Goal: Transaction & Acquisition: Obtain resource

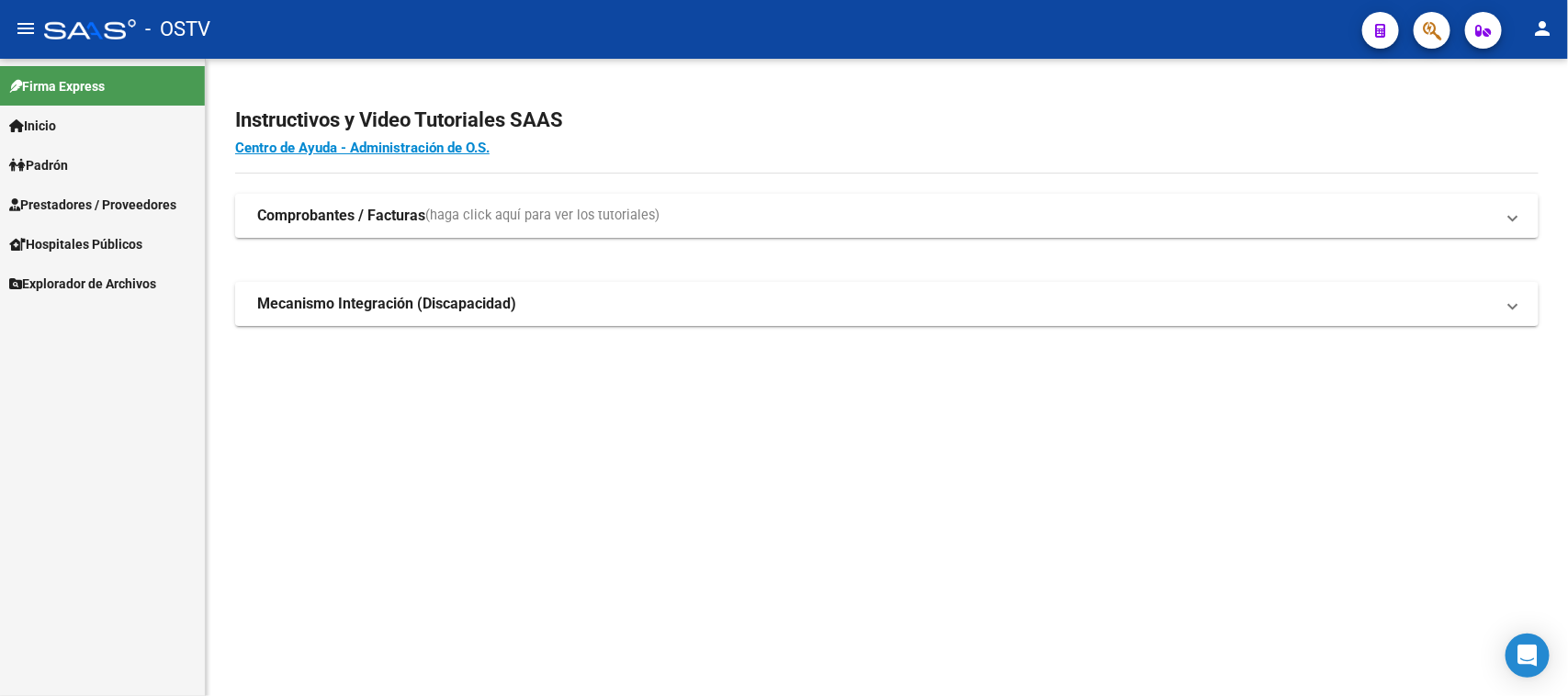
click at [98, 201] on span "Prestadores / Proveedores" at bounding box center [93, 204] width 167 height 20
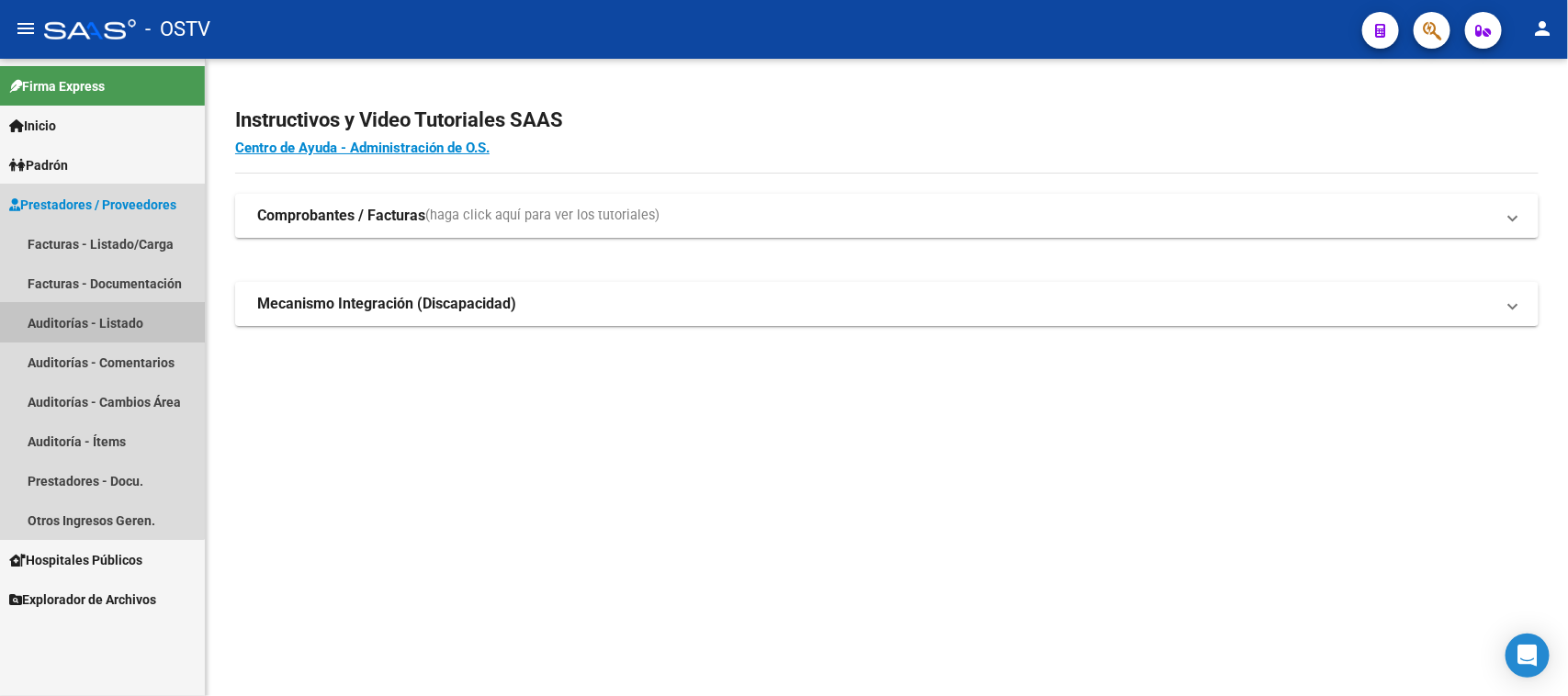
click at [85, 317] on link "Auditorías - Listado" at bounding box center [102, 323] width 205 height 39
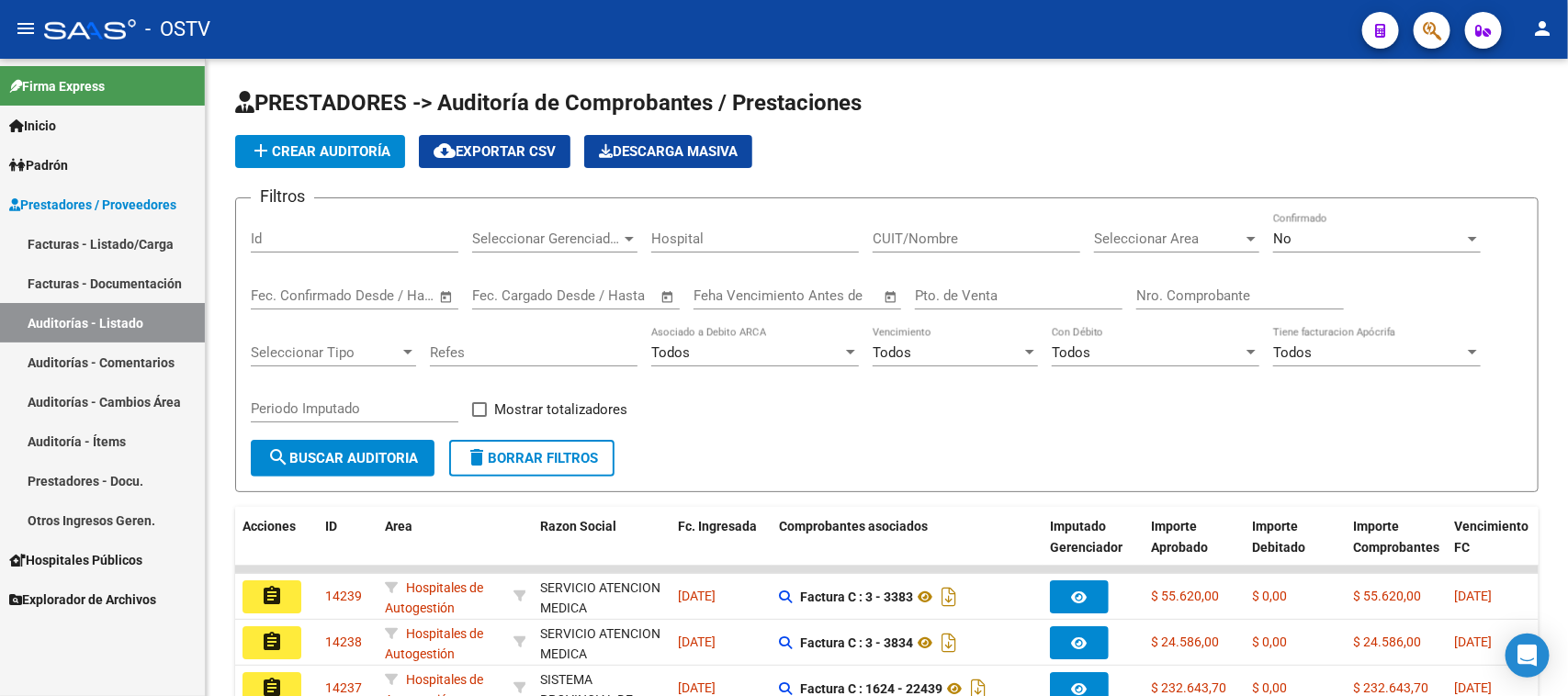
click at [1342, 248] on div "No Confirmado" at bounding box center [1377, 232] width 207 height 39
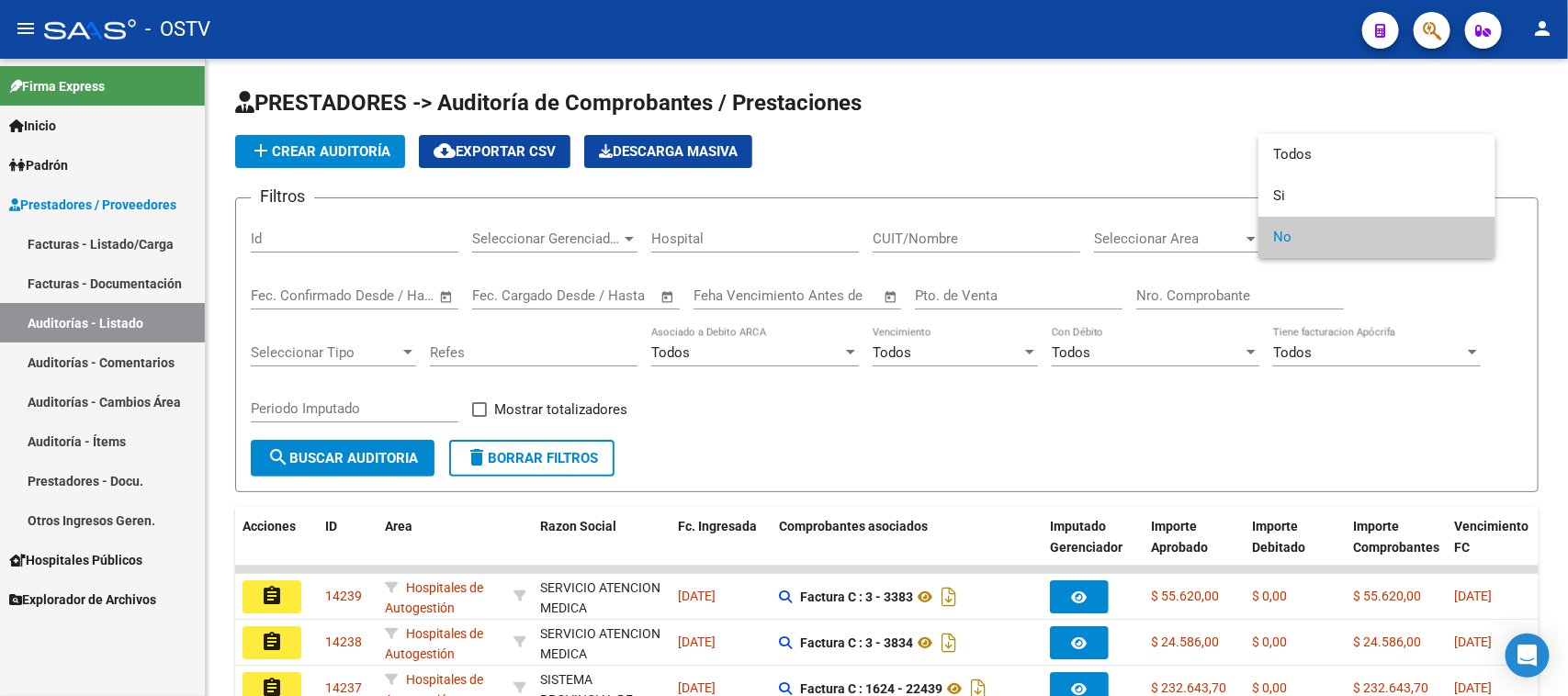
click at [1339, 248] on span "No" at bounding box center [1377, 237] width 207 height 41
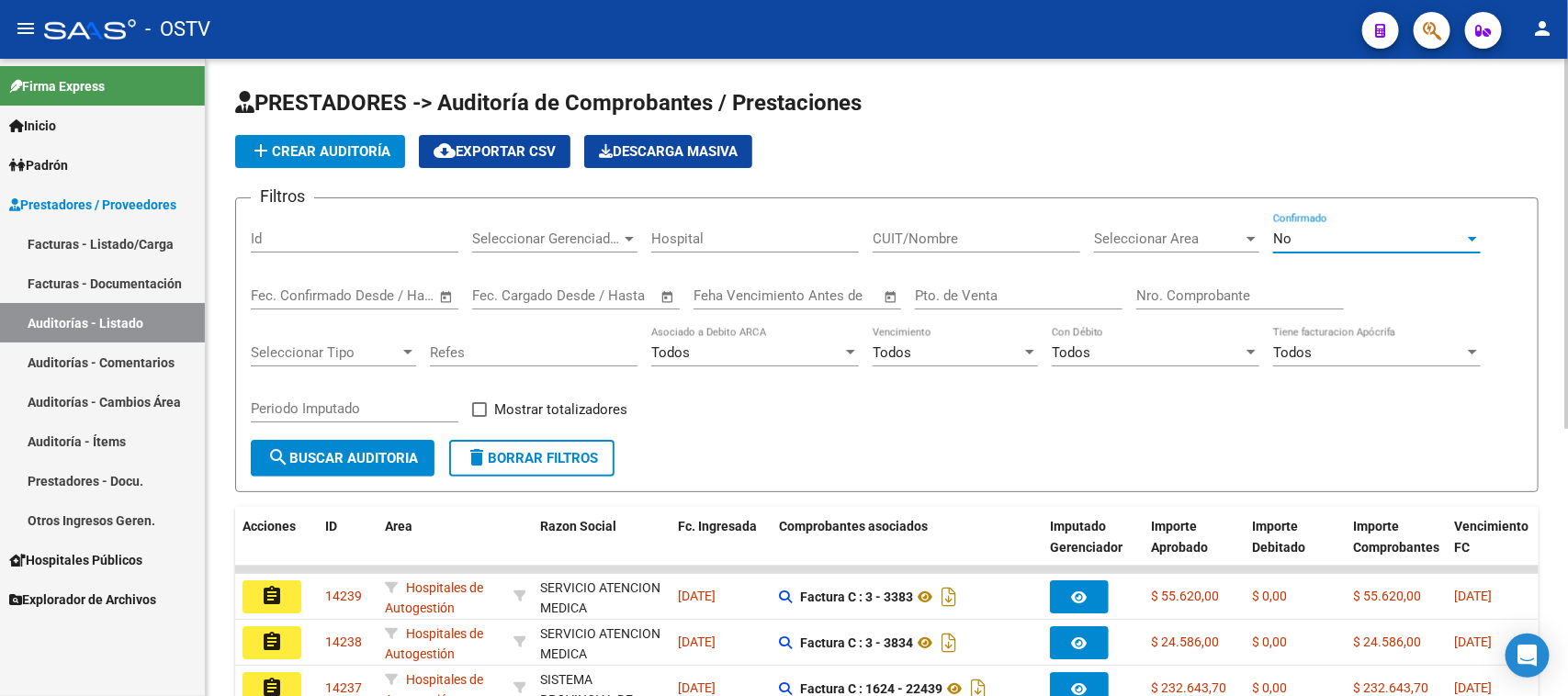
click at [1334, 241] on div "No" at bounding box center [1368, 238] width 191 height 16
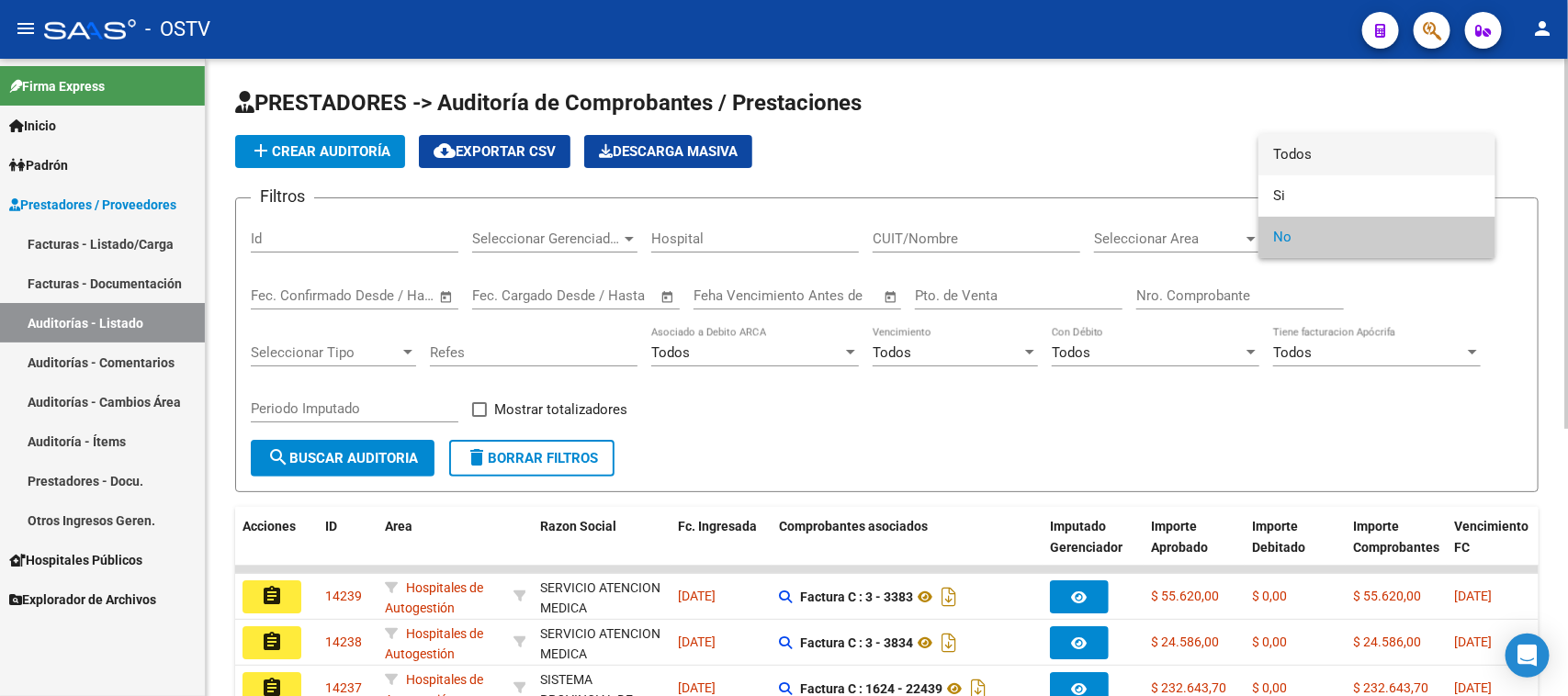
click at [1320, 163] on span "Todos" at bounding box center [1377, 155] width 207 height 41
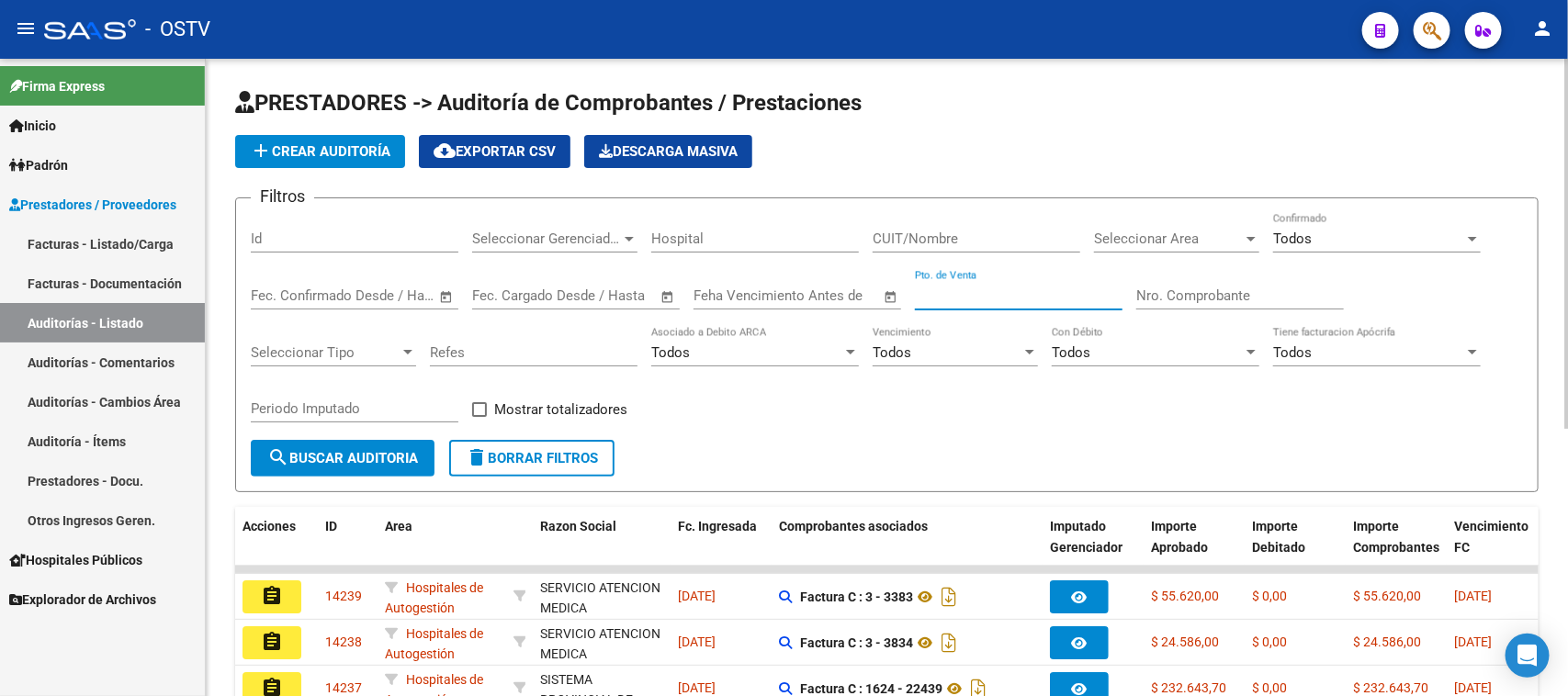
click at [1067, 292] on input "Pto. de Venta" at bounding box center [1019, 295] width 207 height 16
type input "101"
click at [1245, 287] on input "Nro. Comprobante" at bounding box center [1240, 295] width 207 height 16
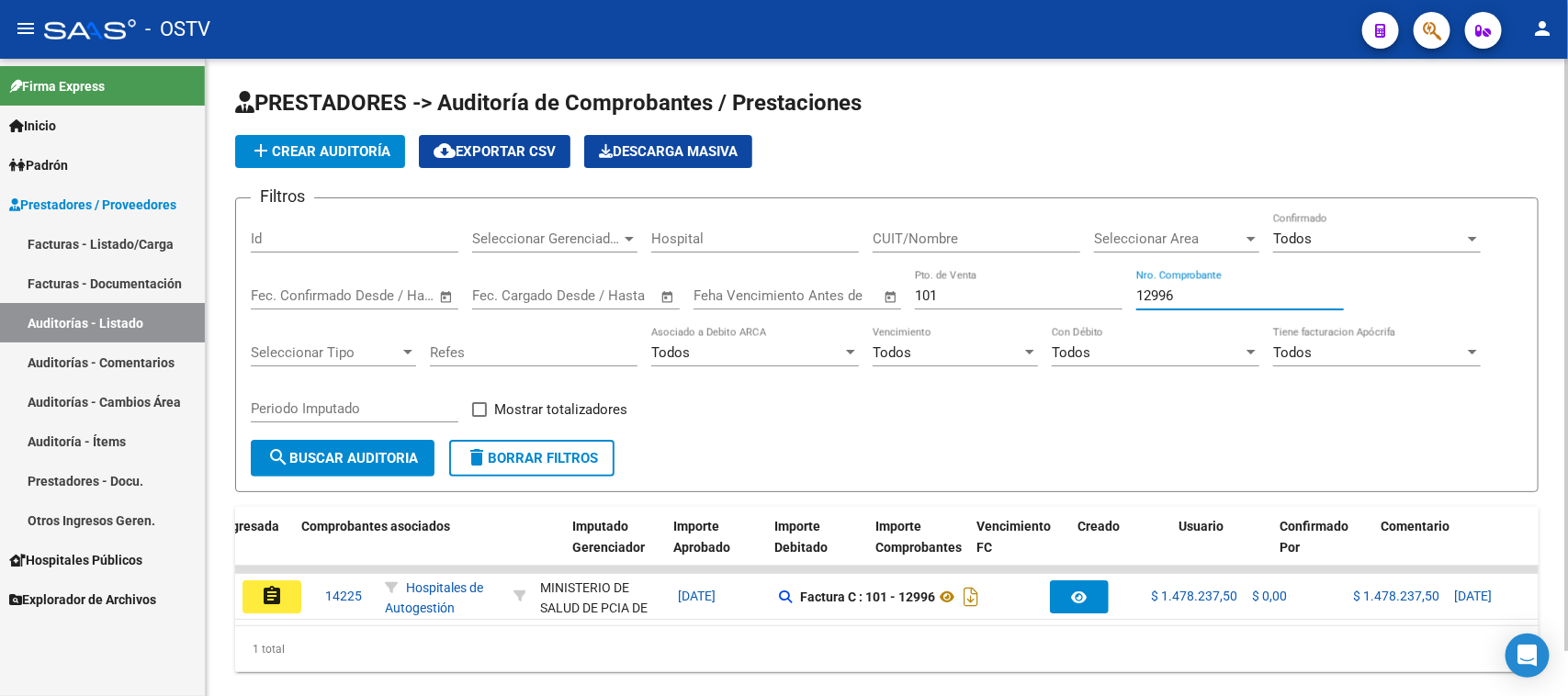
scroll to position [0, 477]
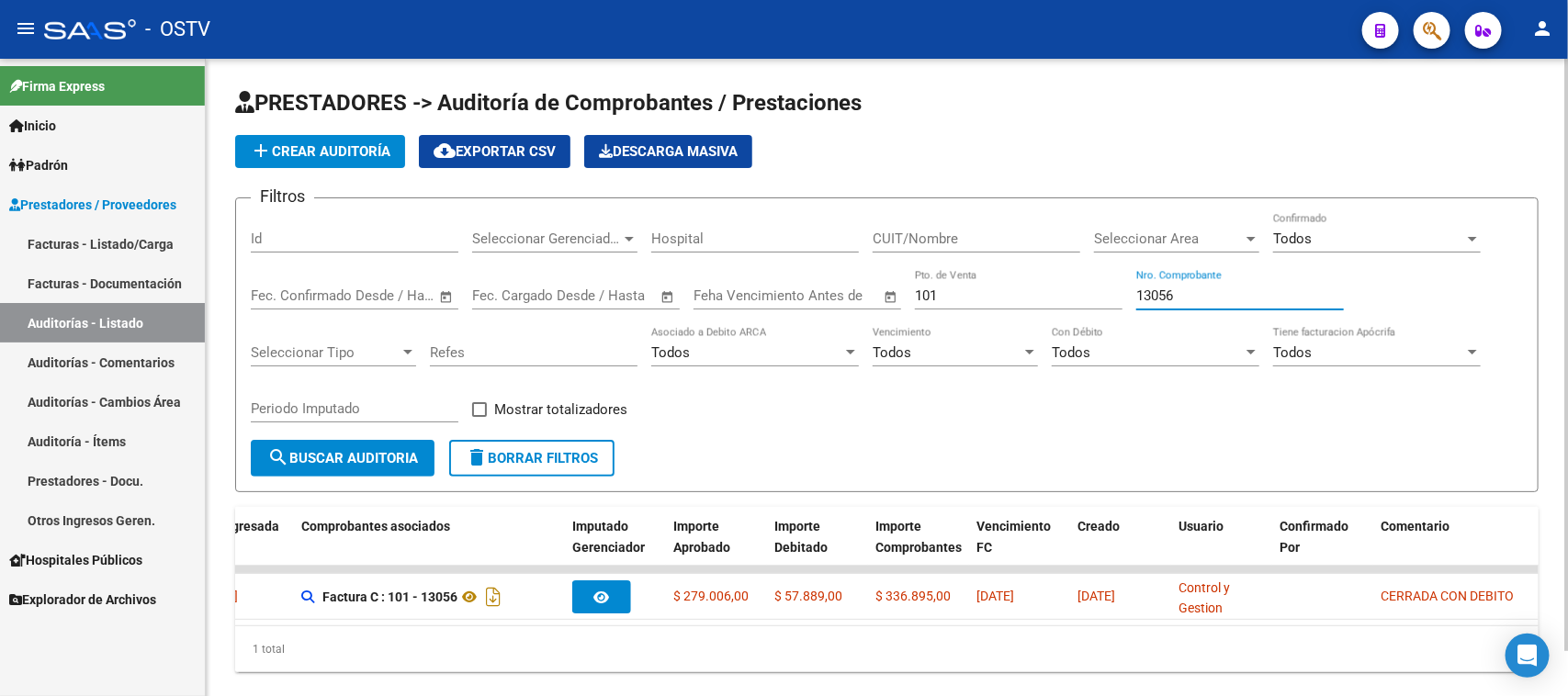
drag, startPoint x: 1182, startPoint y: 286, endPoint x: 1053, endPoint y: 286, distance: 129.0
click at [1053, 286] on div "Filtros Id Seleccionar Gerenciador Seleccionar Gerenciador Hospital CUIT/Nombre…" at bounding box center [886, 326] width 1272 height 227
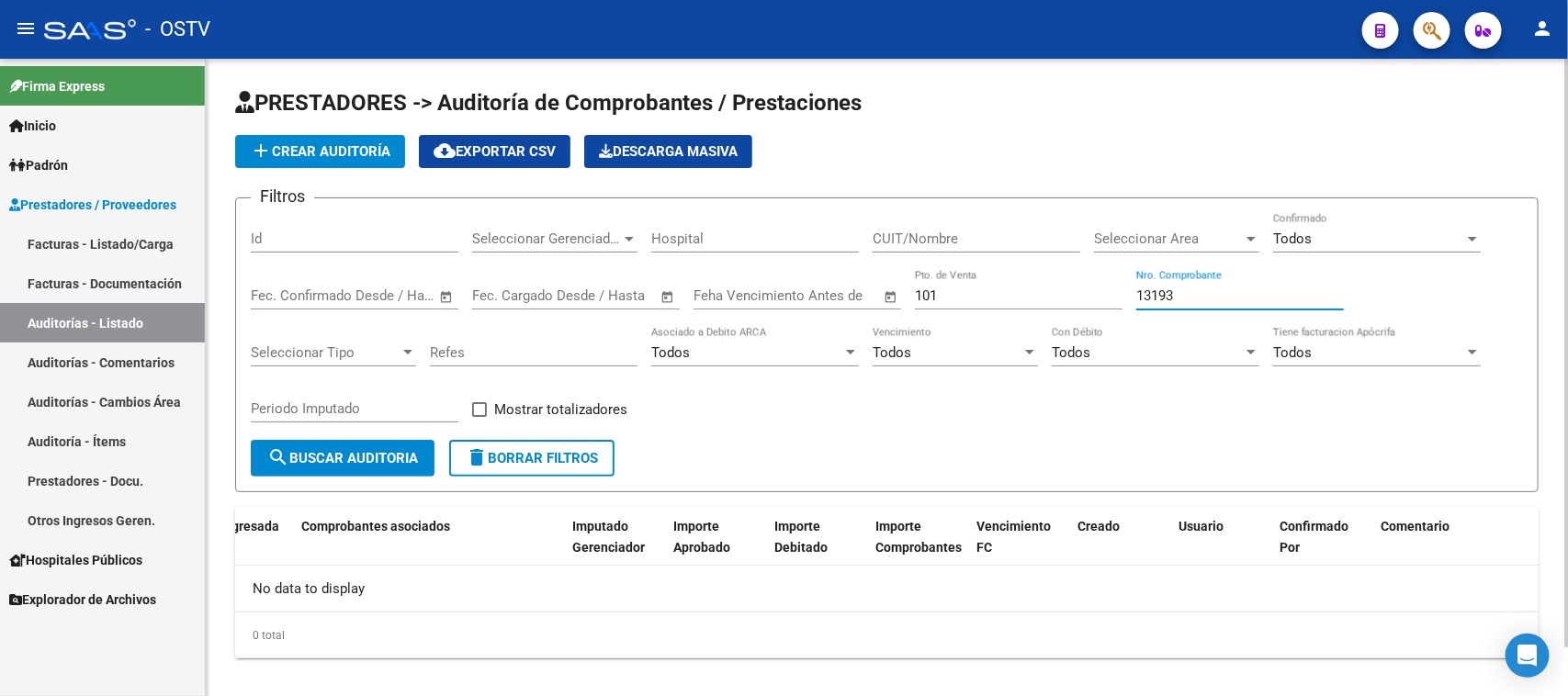
scroll to position [0, 0]
type input "13193"
drag, startPoint x: 1024, startPoint y: 292, endPoint x: 833, endPoint y: 290, distance: 191.0
click at [833, 290] on div "Filtros Id Seleccionar Gerenciador Seleccionar Gerenciador Hospital CUIT/Nombre…" at bounding box center [886, 326] width 1272 height 227
drag, startPoint x: 1149, startPoint y: 280, endPoint x: 1105, endPoint y: 283, distance: 44.1
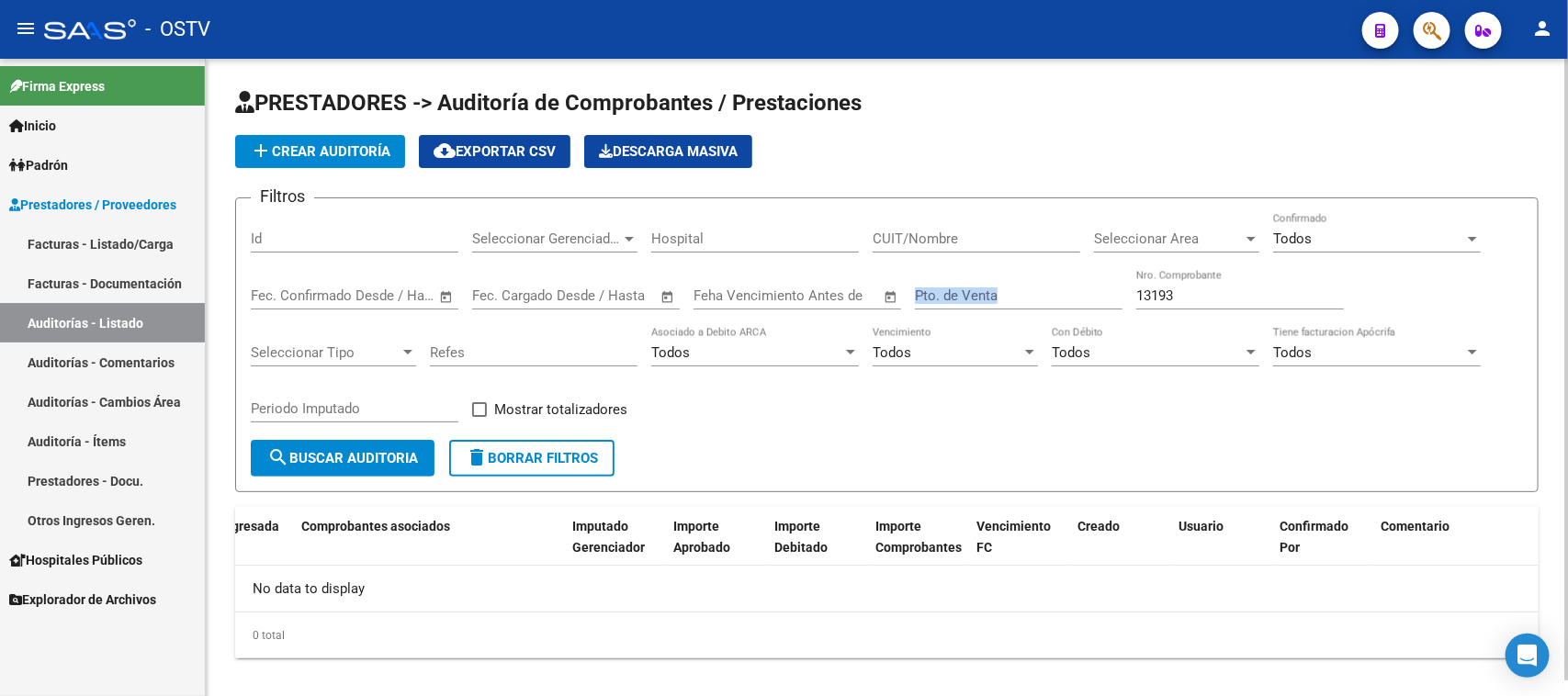
click at [1105, 283] on div "Filtros Id Seleccionar Gerenciador Seleccionar Gerenciador Hospital CUIT/Nombre…" at bounding box center [886, 326] width 1272 height 227
drag, startPoint x: 1188, startPoint y: 295, endPoint x: 1099, endPoint y: 290, distance: 89.1
click at [1099, 290] on div "Filtros Id Seleccionar Gerenciador Seleccionar Gerenciador Hospital CUIT/Nombre…" at bounding box center [886, 326] width 1272 height 227
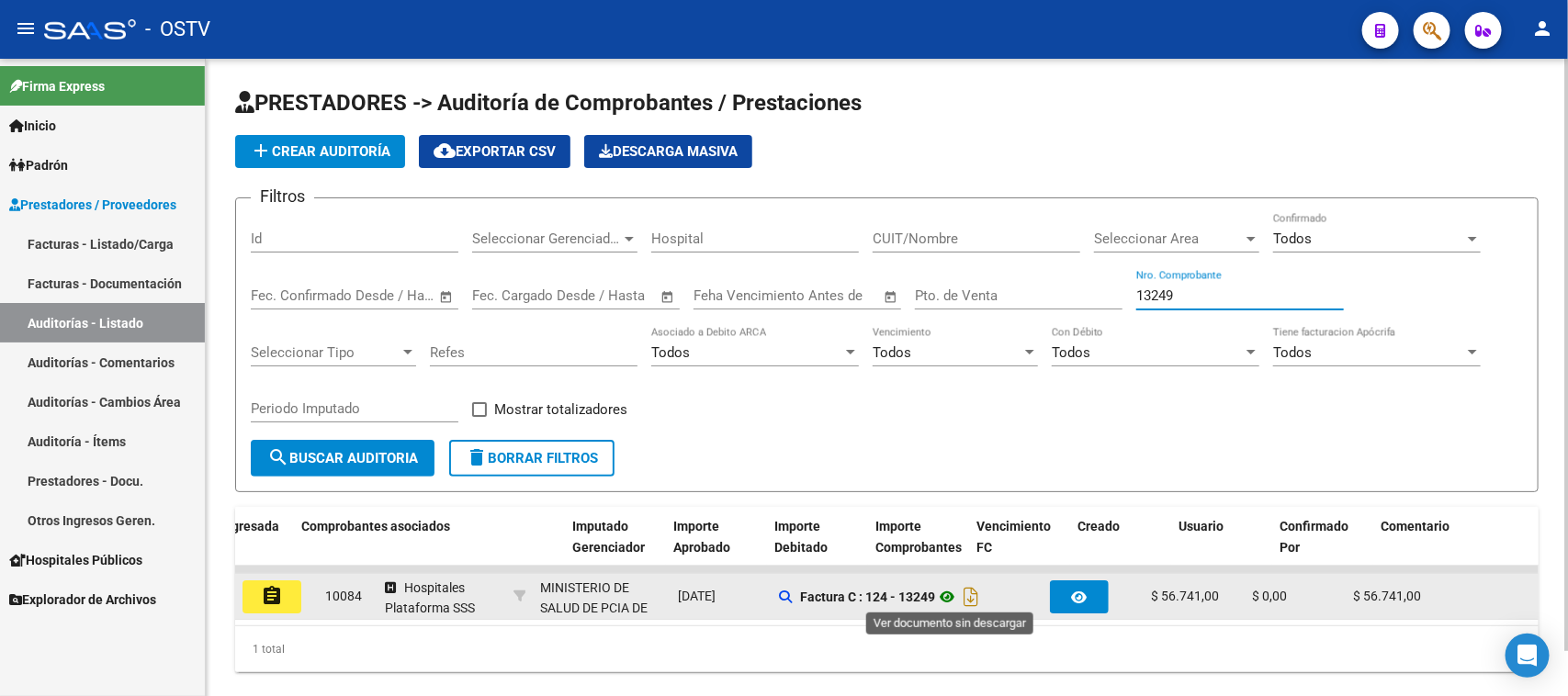
type input "13249"
click at [953, 594] on icon at bounding box center [947, 596] width 24 height 22
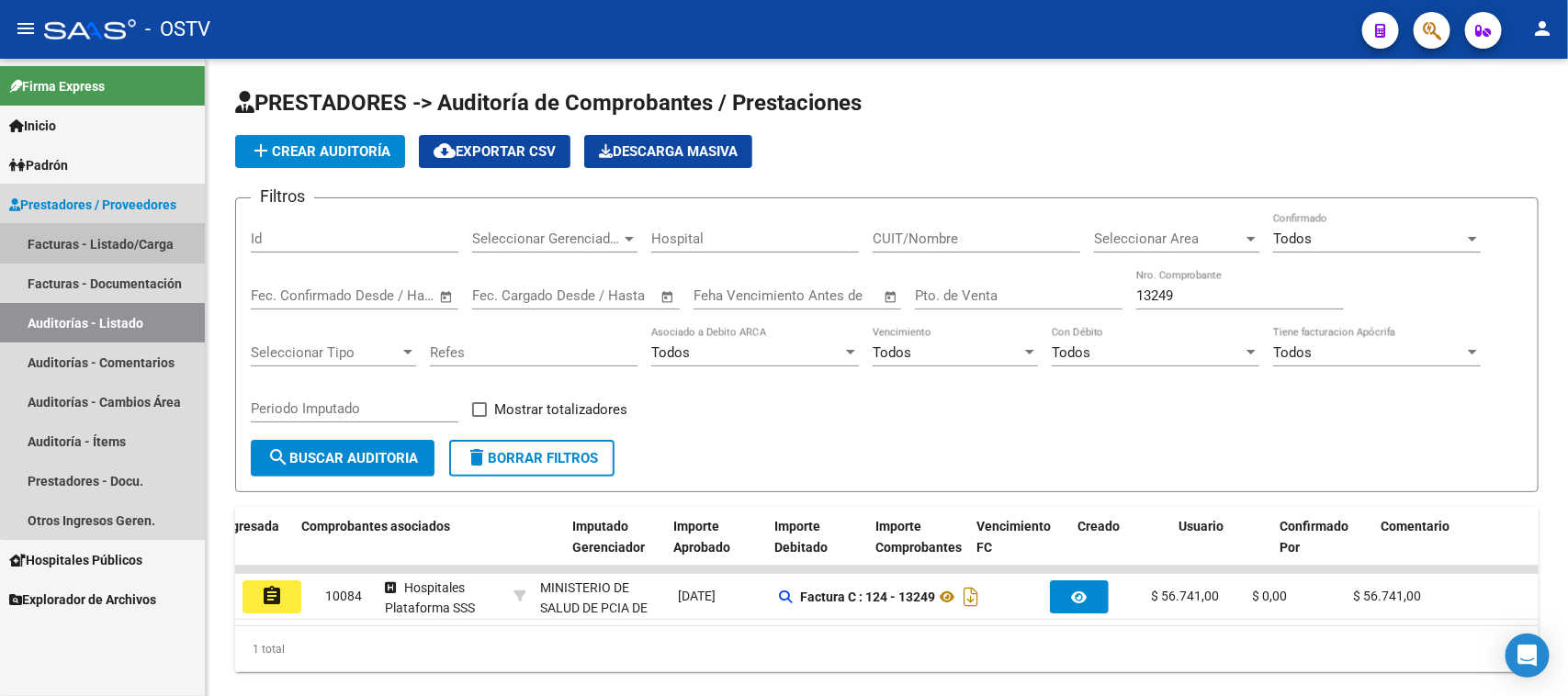
click at [103, 237] on link "Facturas - Listado/Carga" at bounding box center [102, 243] width 205 height 39
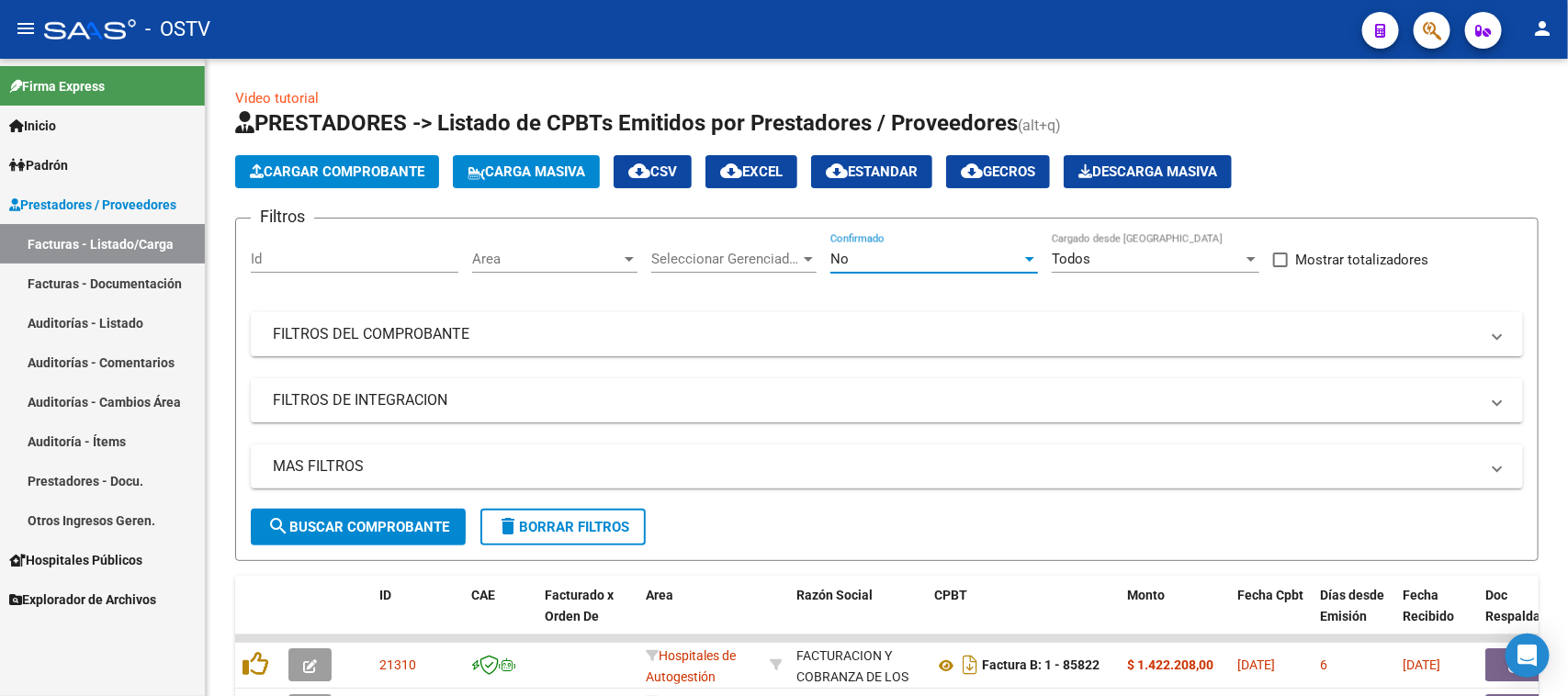
click at [837, 259] on span "No" at bounding box center [839, 258] width 18 height 16
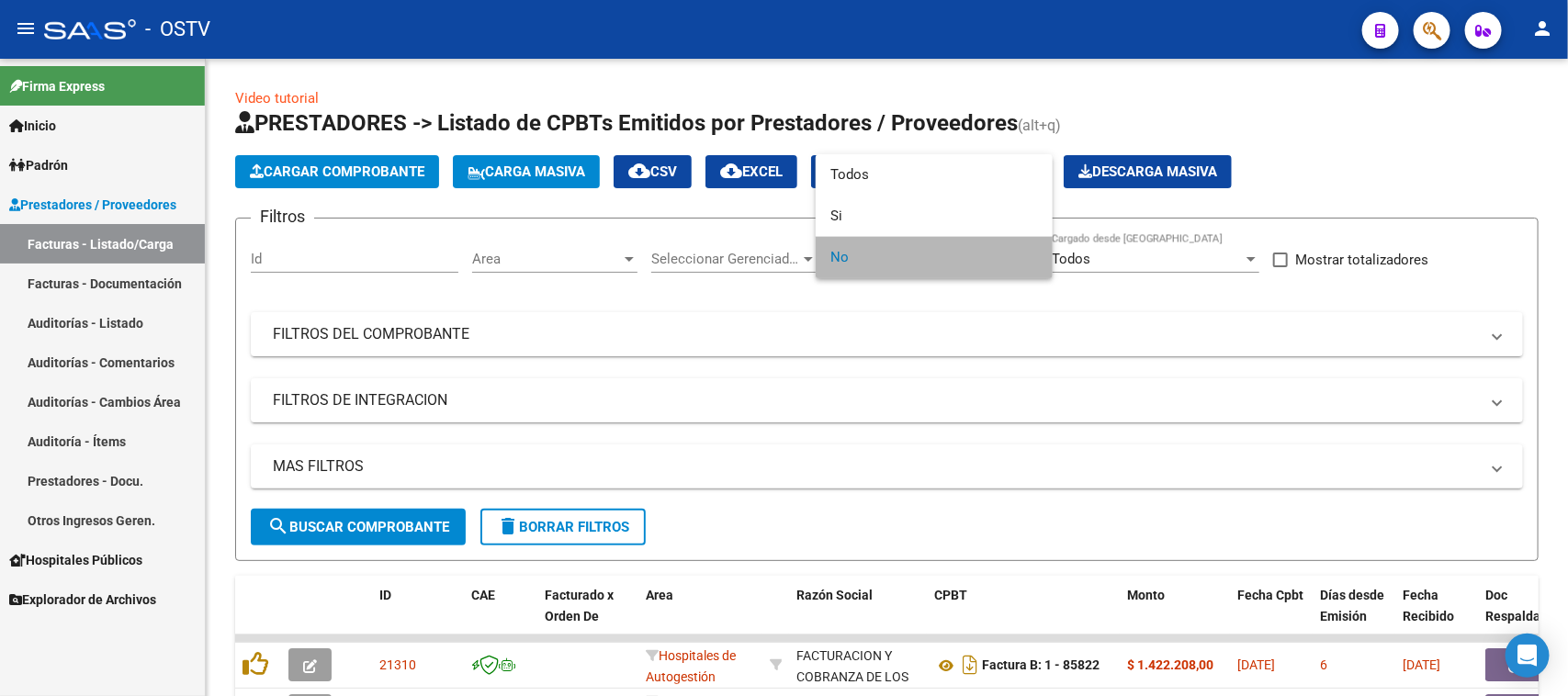
click at [852, 259] on span "No" at bounding box center [934, 257] width 207 height 41
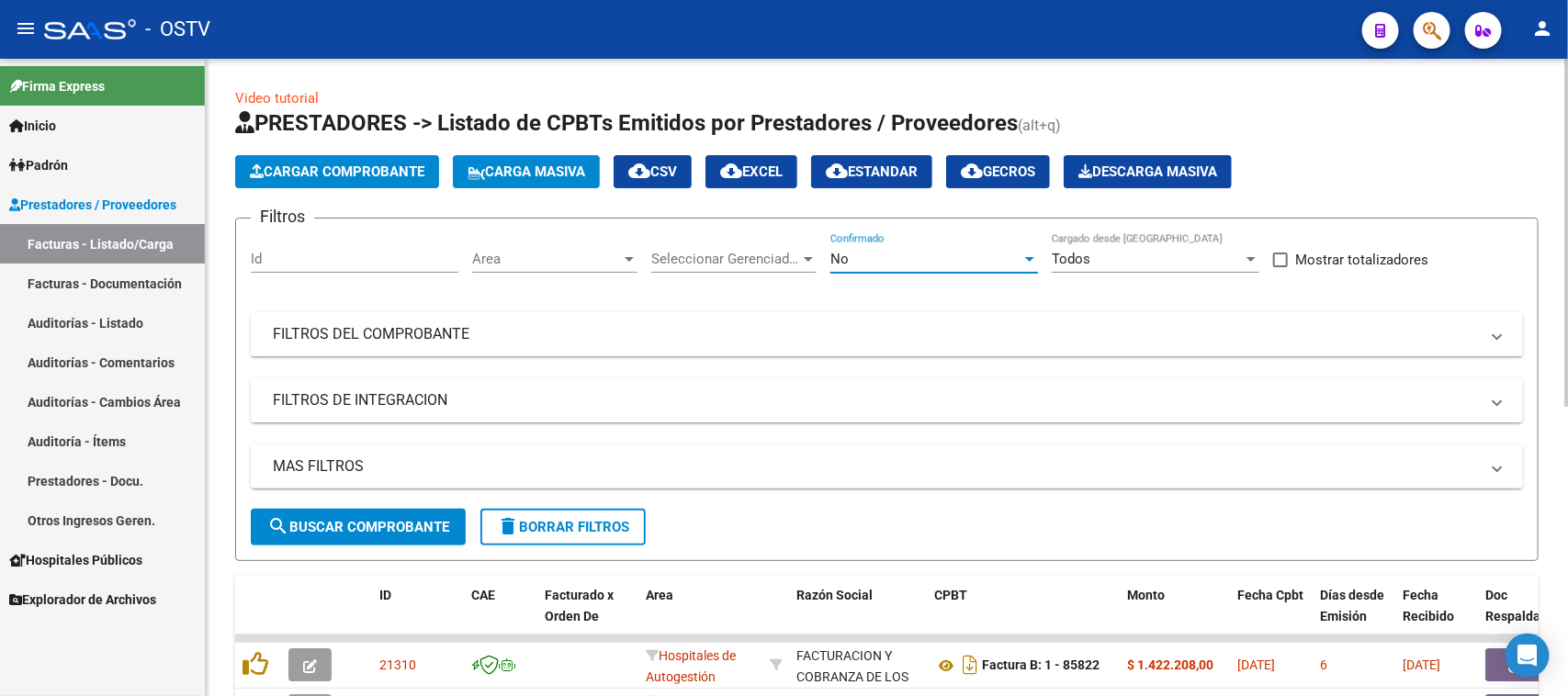
click at [863, 263] on div "No" at bounding box center [926, 258] width 191 height 16
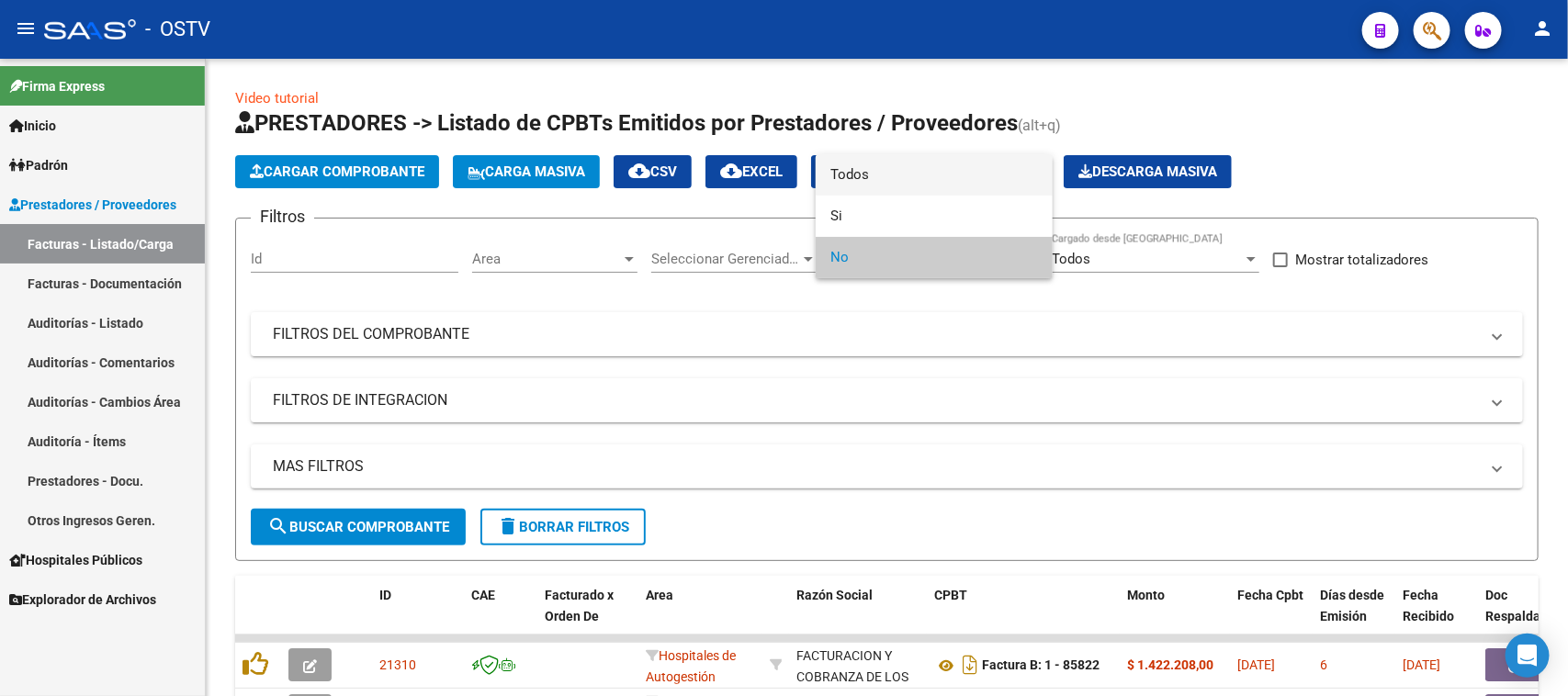
click at [870, 175] on span "Todos" at bounding box center [934, 175] width 207 height 41
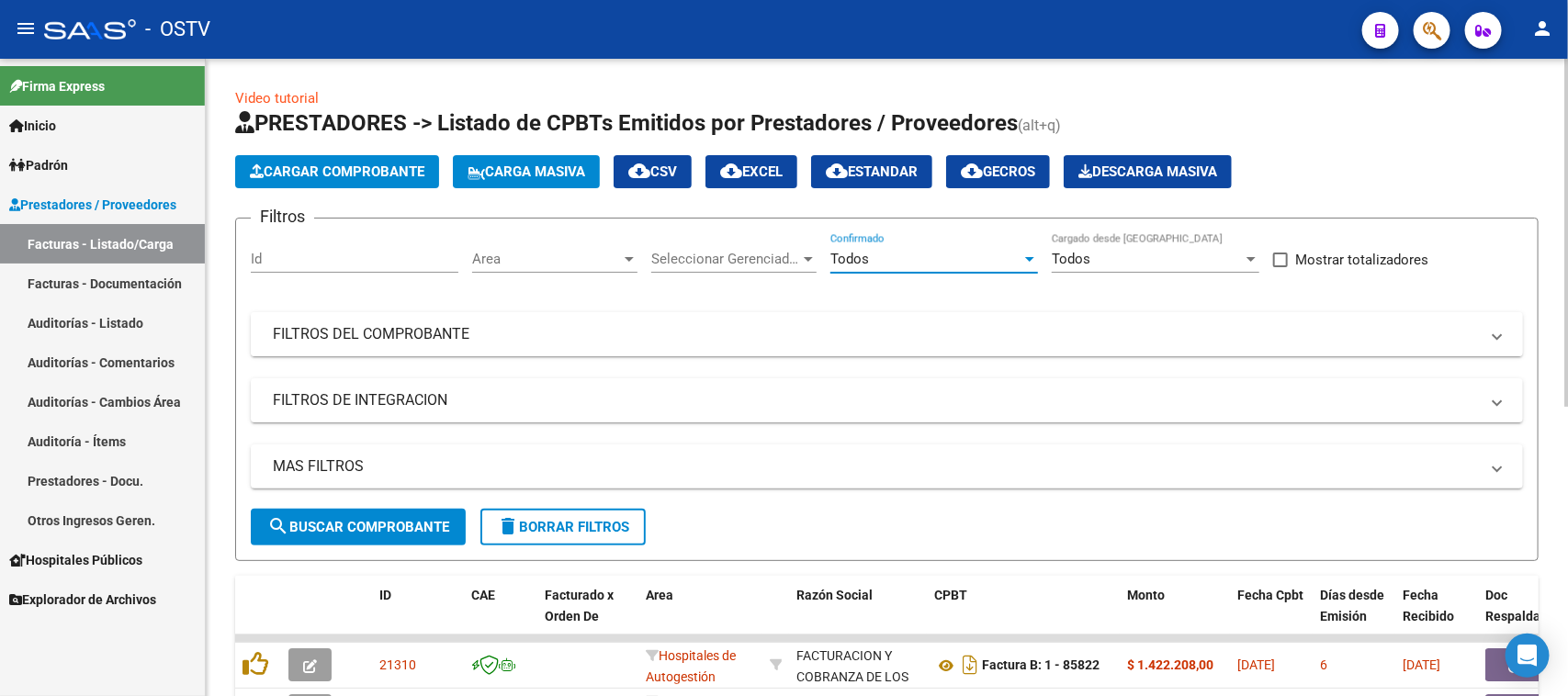
click at [452, 336] on mat-panel-title "FILTROS DEL COMPROBANTE" at bounding box center [876, 334] width 1206 height 20
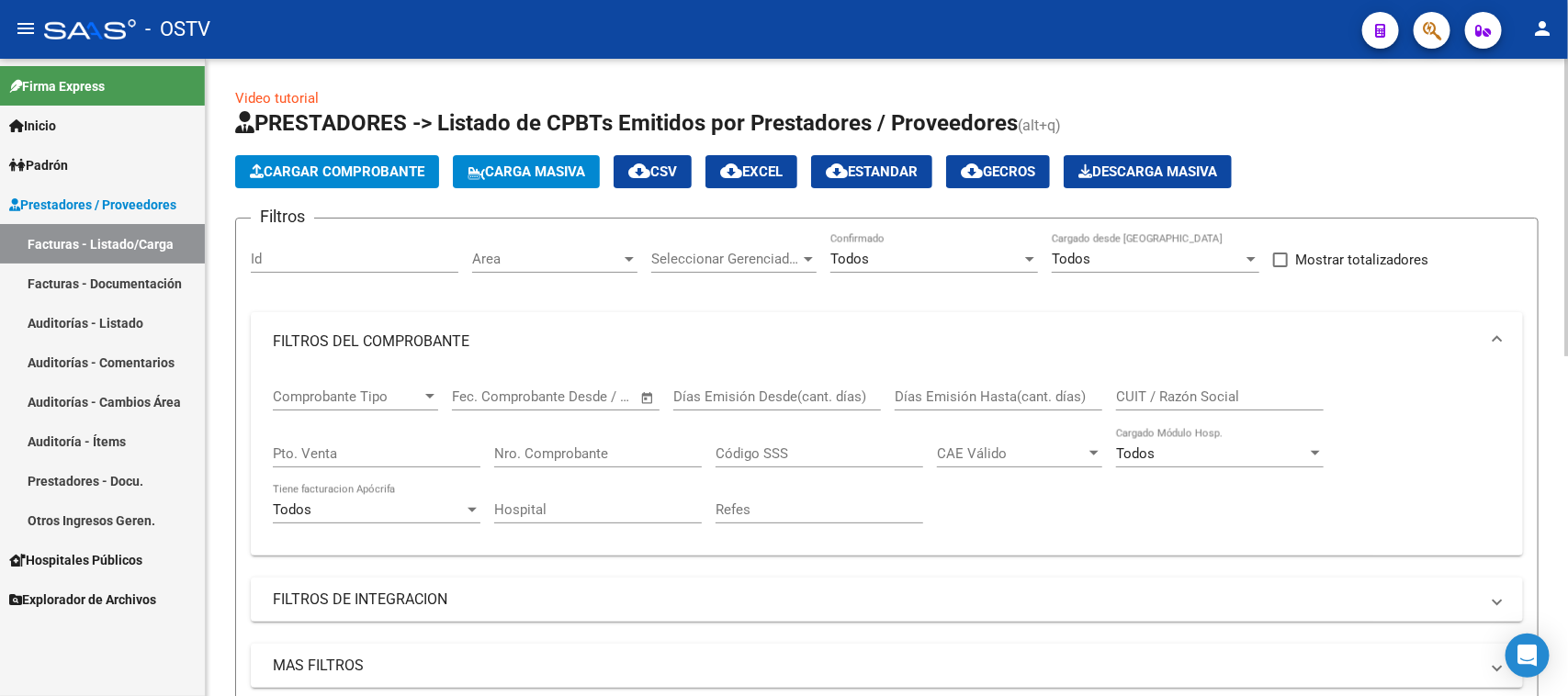
click at [598, 453] on input "Nro. Comprobante" at bounding box center [598, 453] width 207 height 16
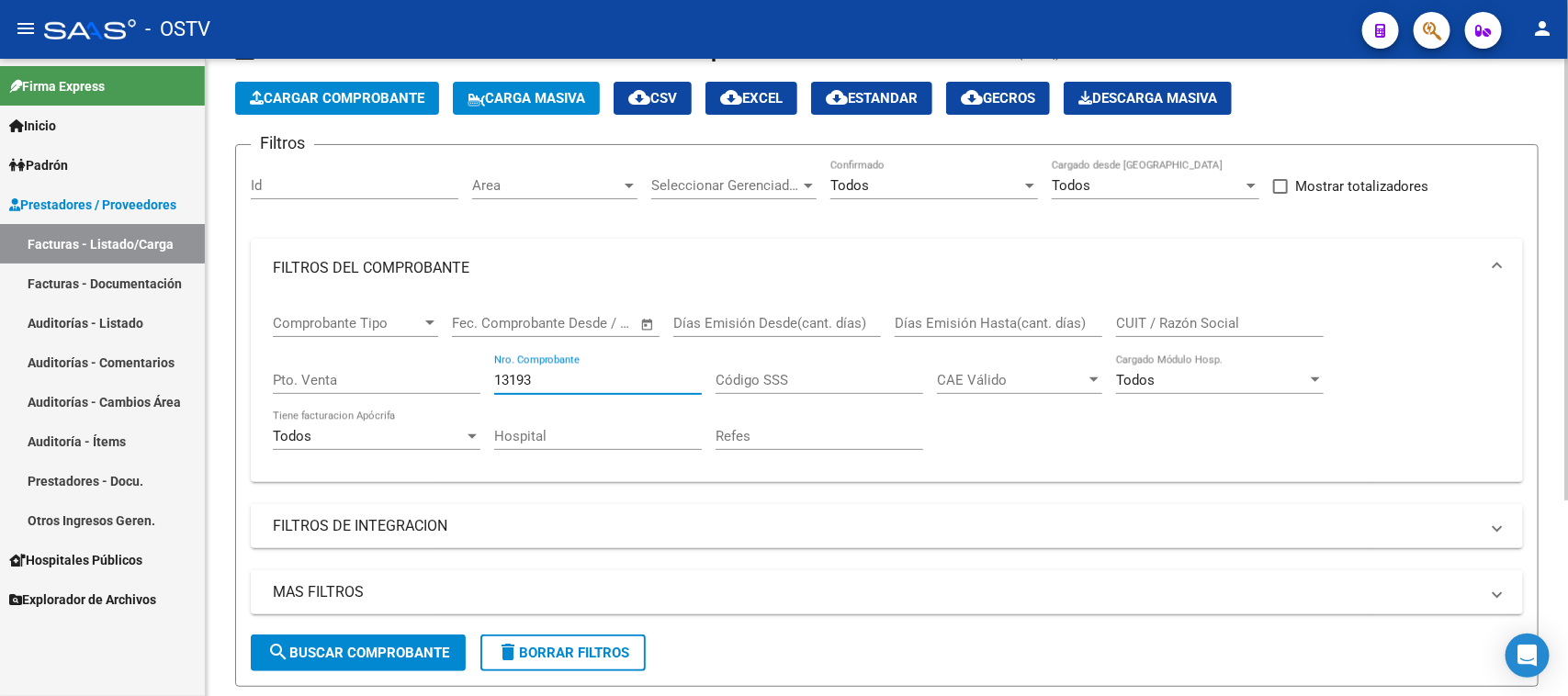
scroll to position [55, 0]
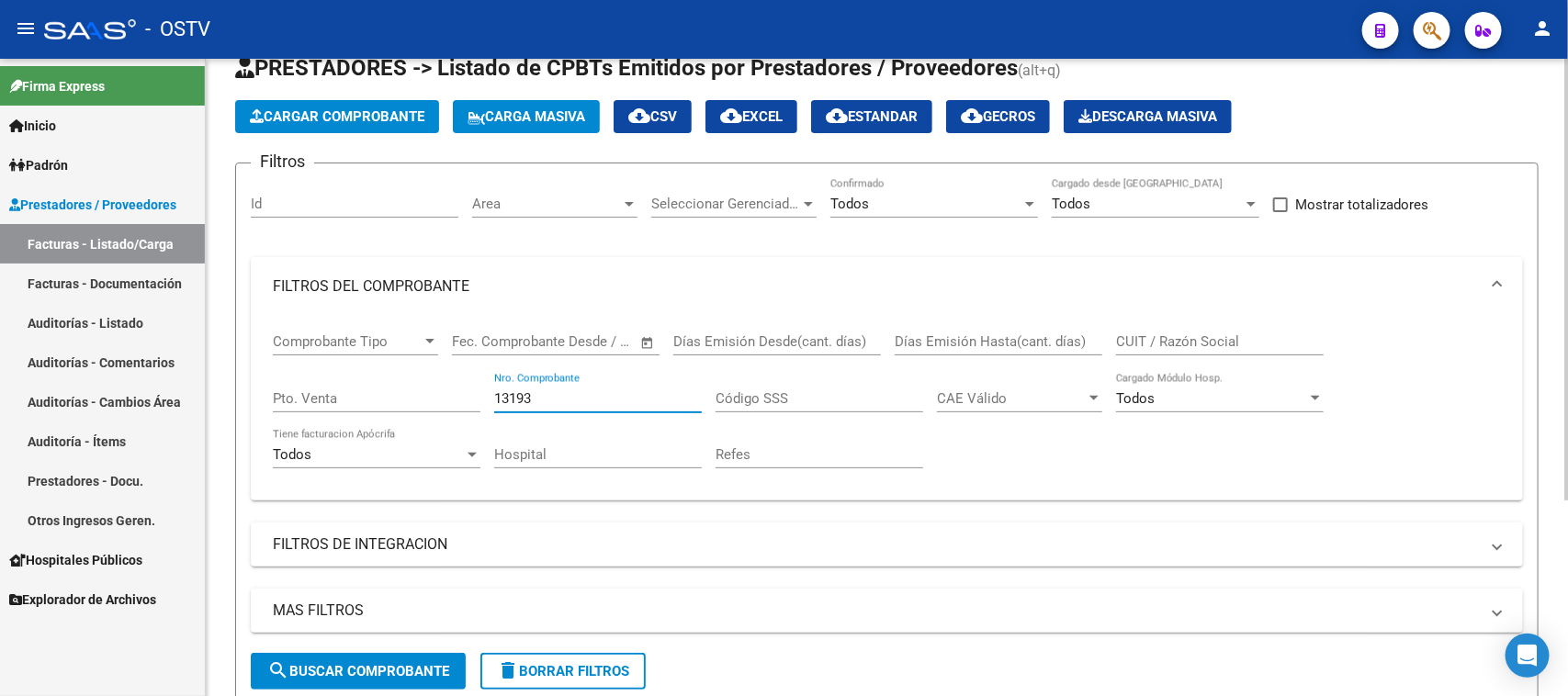
drag, startPoint x: 534, startPoint y: 391, endPoint x: 510, endPoint y: 391, distance: 24.0
click at [510, 391] on input "13193" at bounding box center [598, 397] width 207 height 16
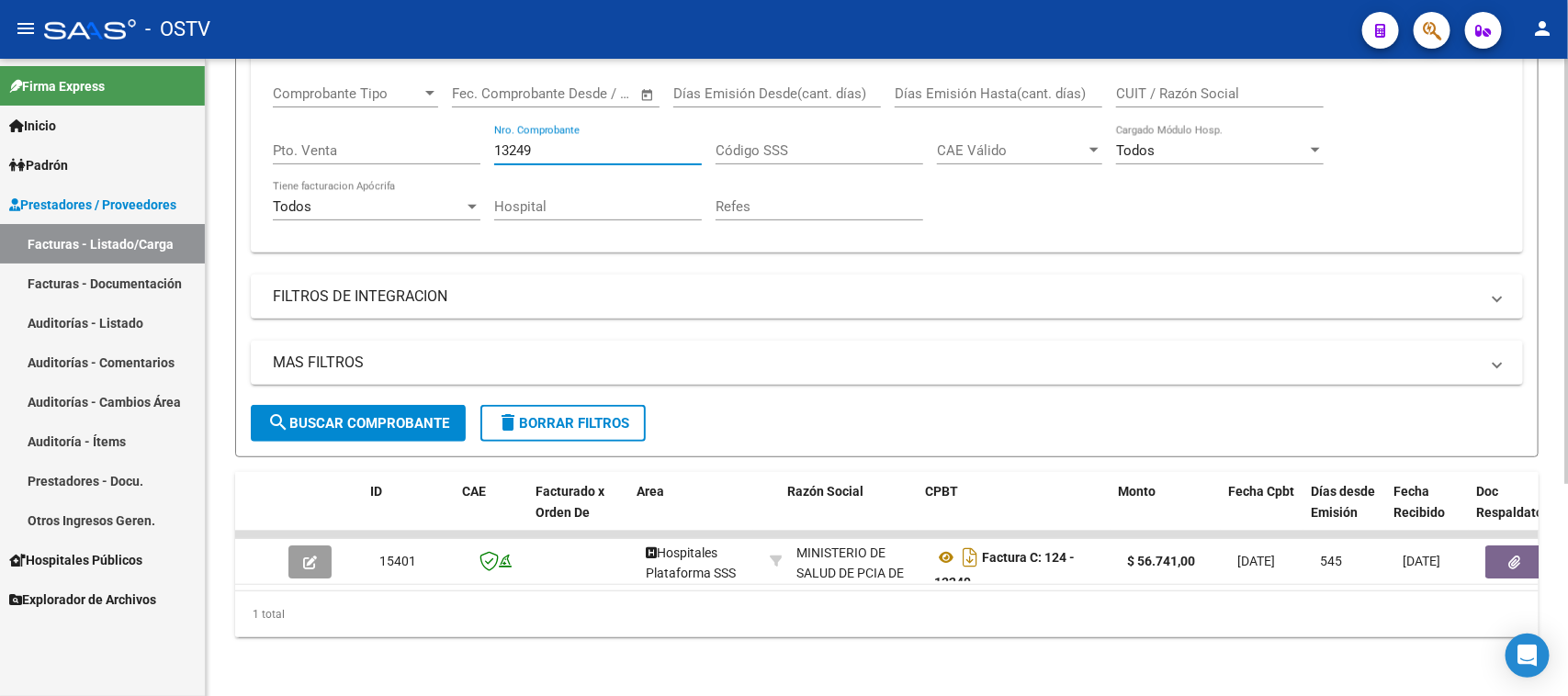
scroll to position [0, 194]
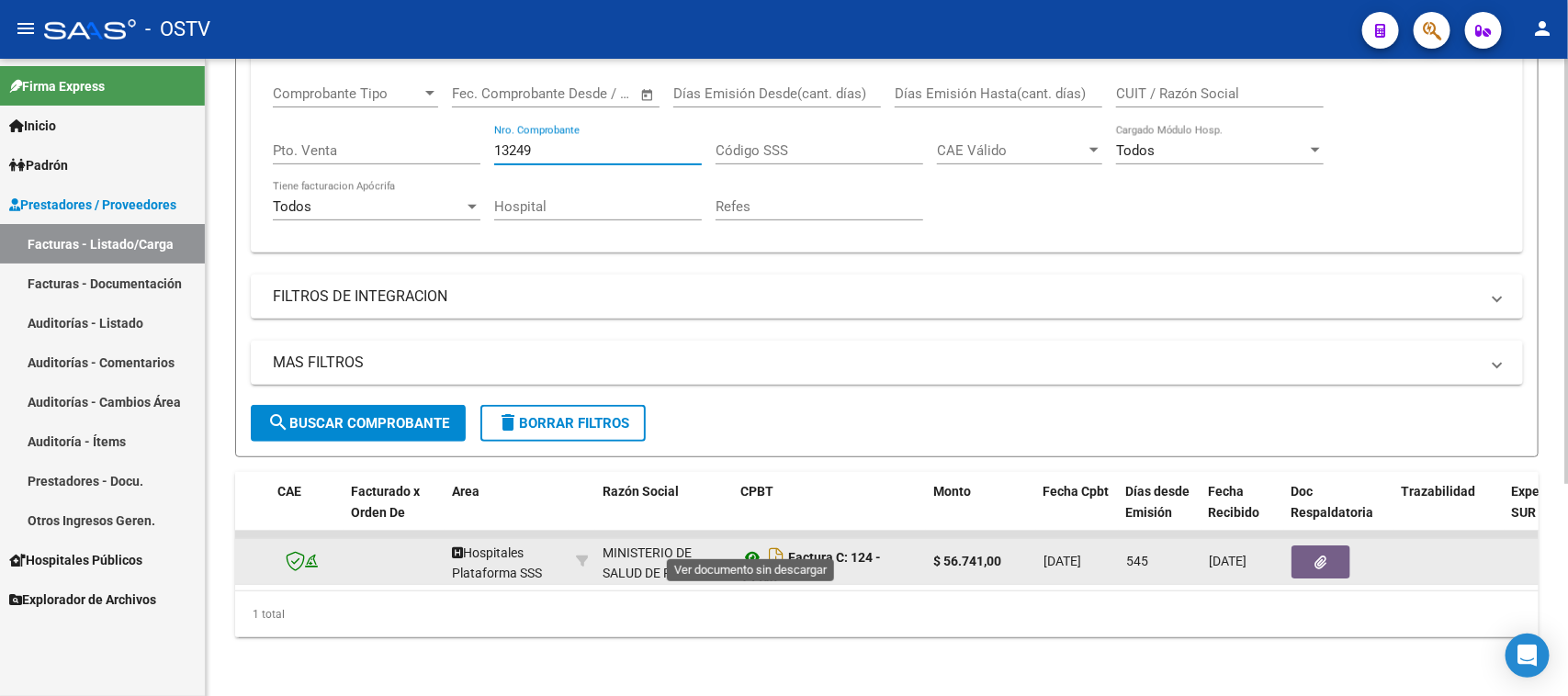
type input "13249"
click at [753, 546] on icon at bounding box center [752, 557] width 24 height 22
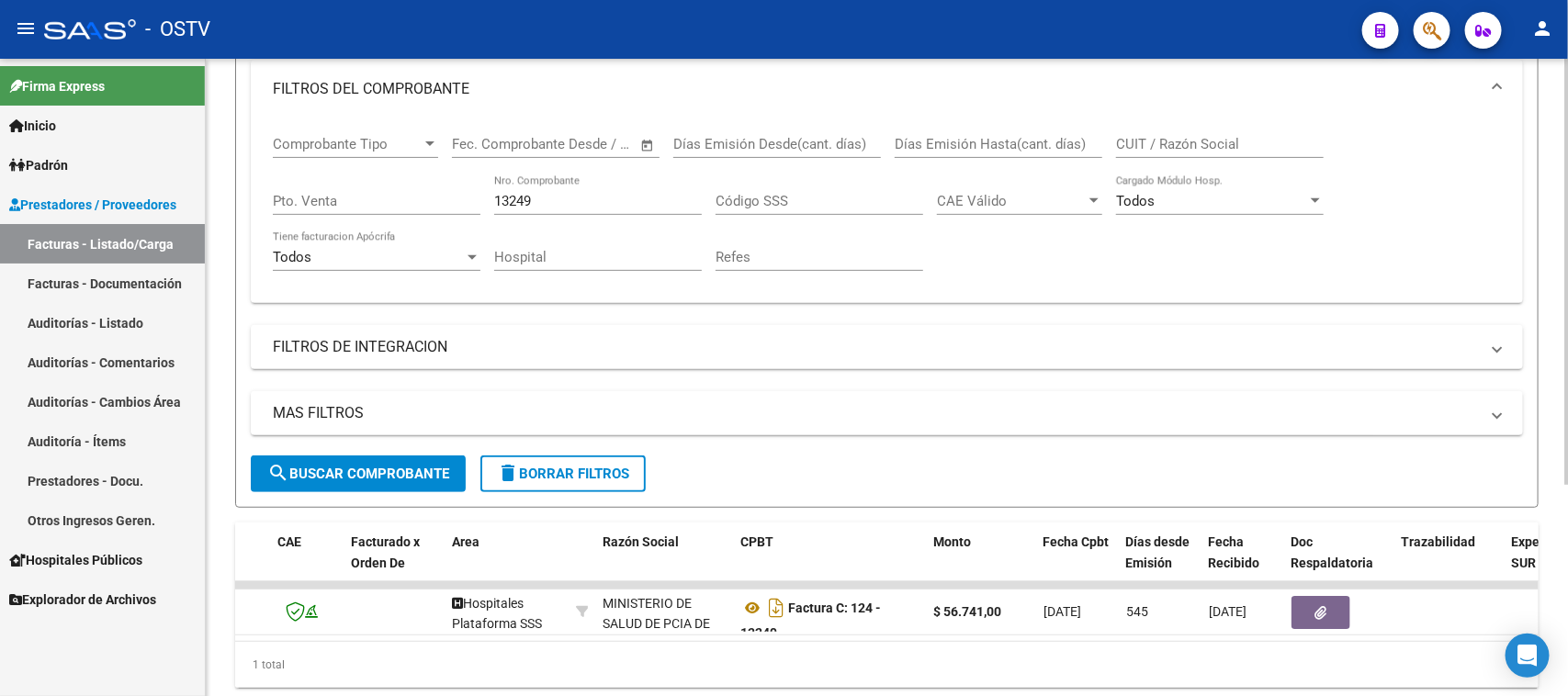
scroll to position [202, 0]
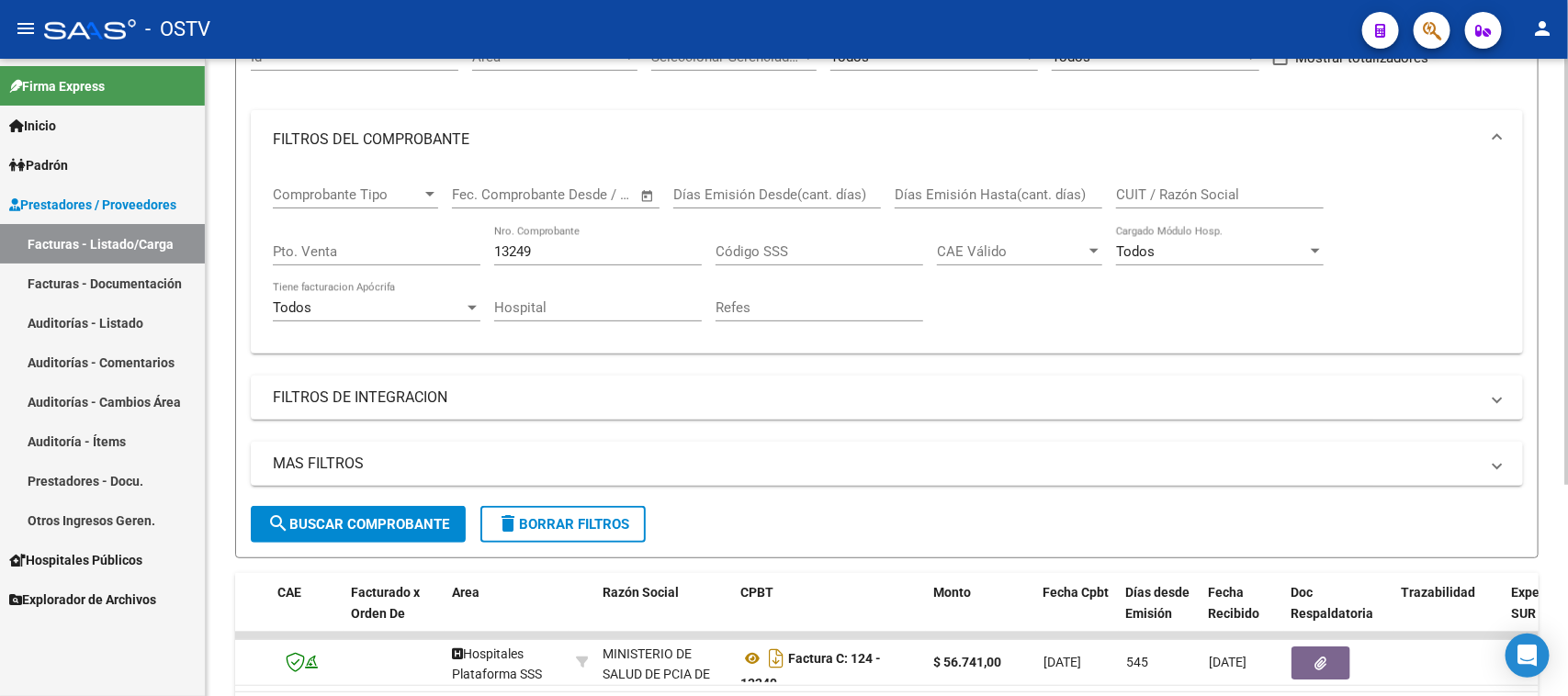
click at [342, 248] on input "Pto. Venta" at bounding box center [376, 251] width 207 height 16
type input "1"
drag, startPoint x: 538, startPoint y: 248, endPoint x: 427, endPoint y: 250, distance: 111.0
click at [427, 250] on div "Comprobante Tipo Comprobante Tipo Fecha inicio – Fecha fin Fec. Comprobante Des…" at bounding box center [886, 253] width 1228 height 170
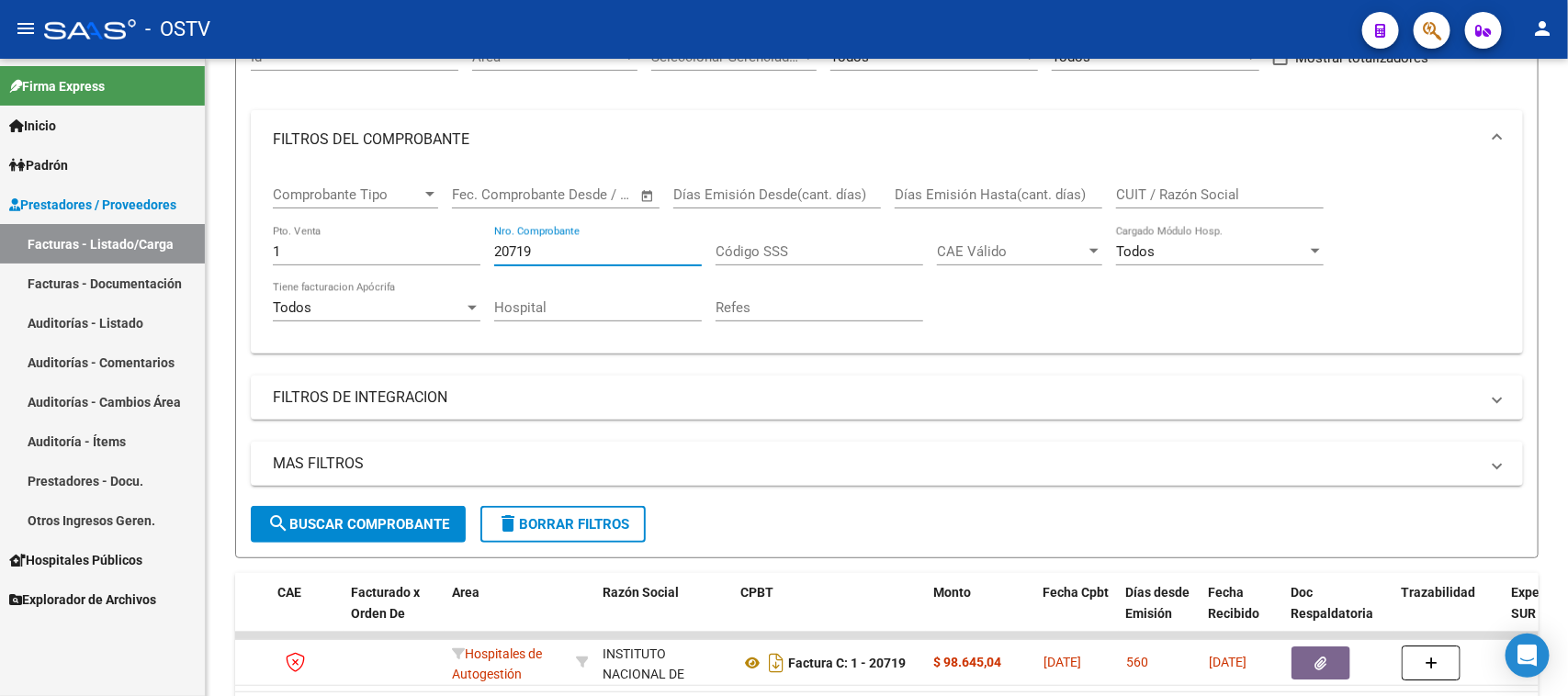
type input "20719"
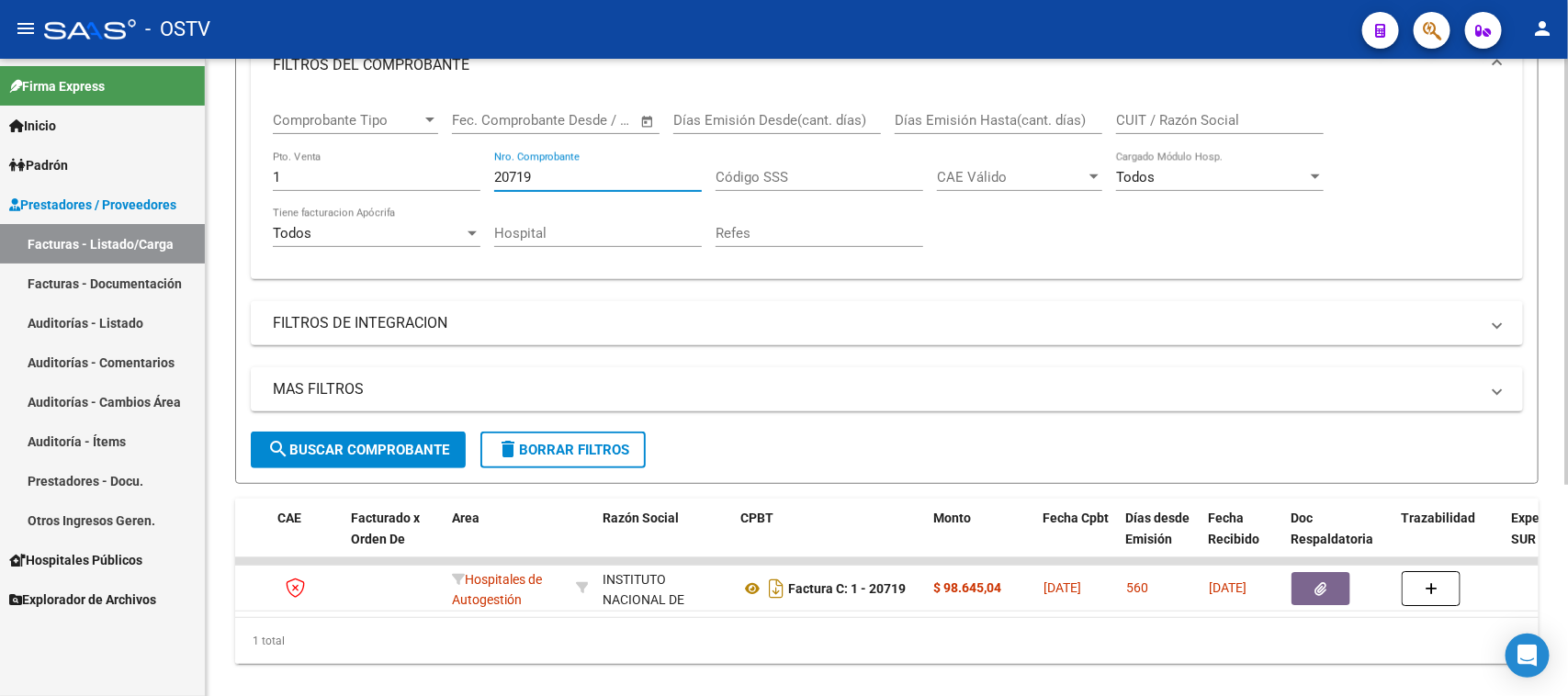
scroll to position [317, 0]
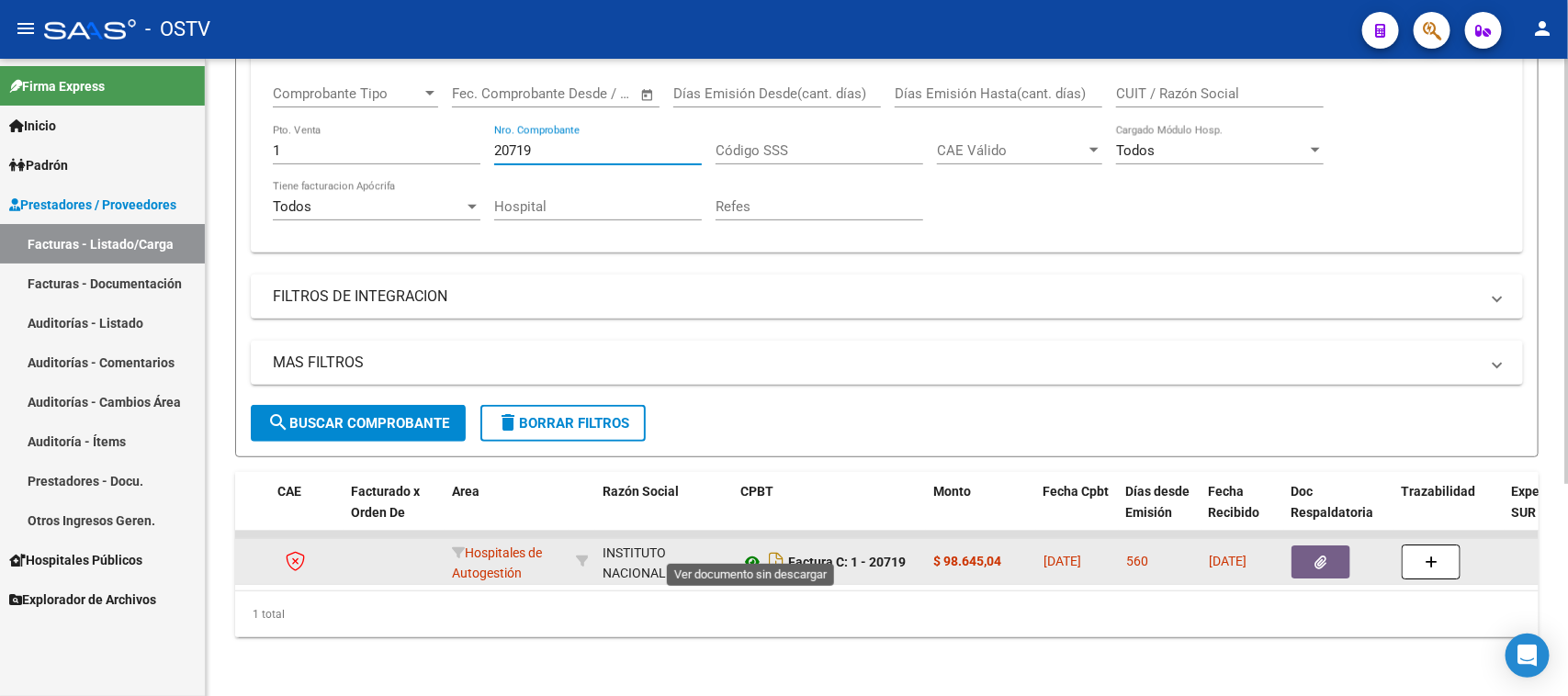
click at [753, 551] on icon at bounding box center [752, 562] width 24 height 22
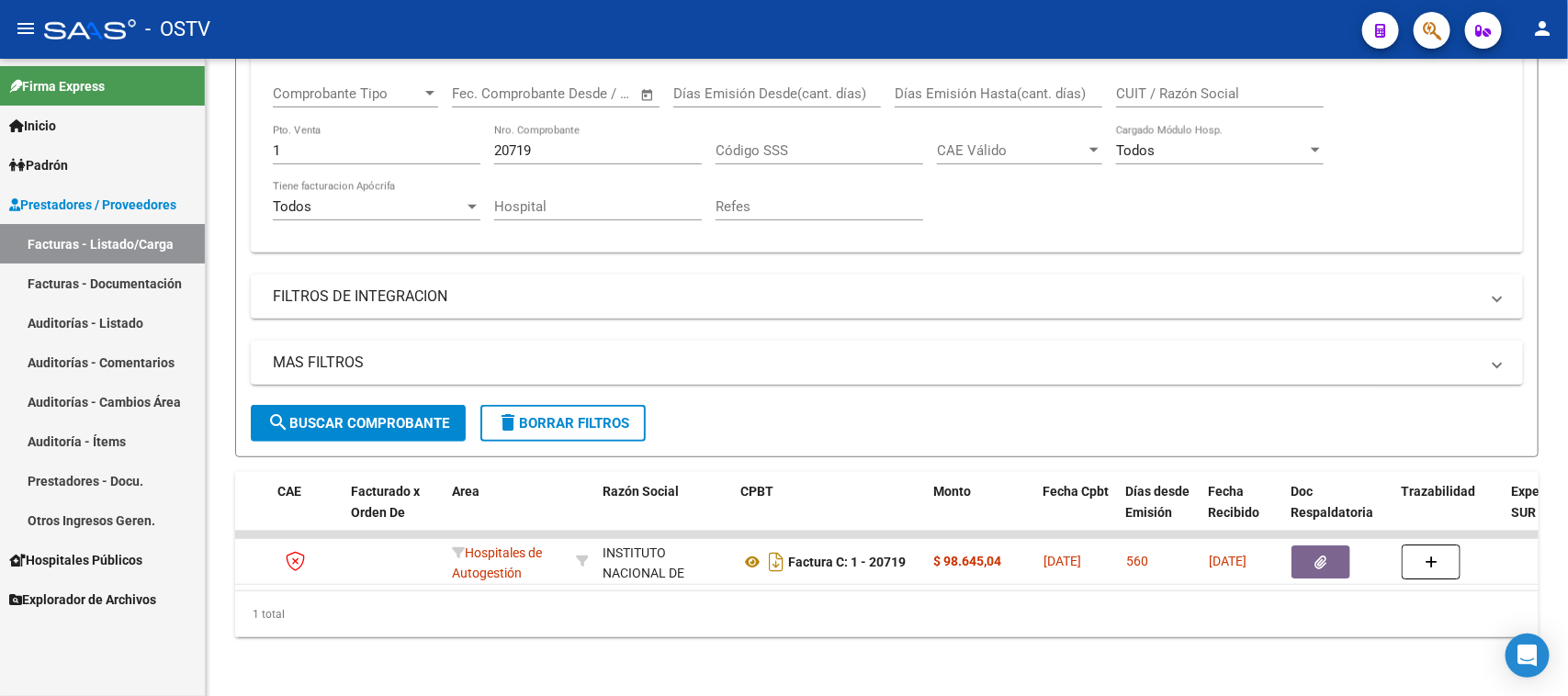
click at [106, 319] on link "Auditorías - Listado" at bounding box center [102, 323] width 205 height 39
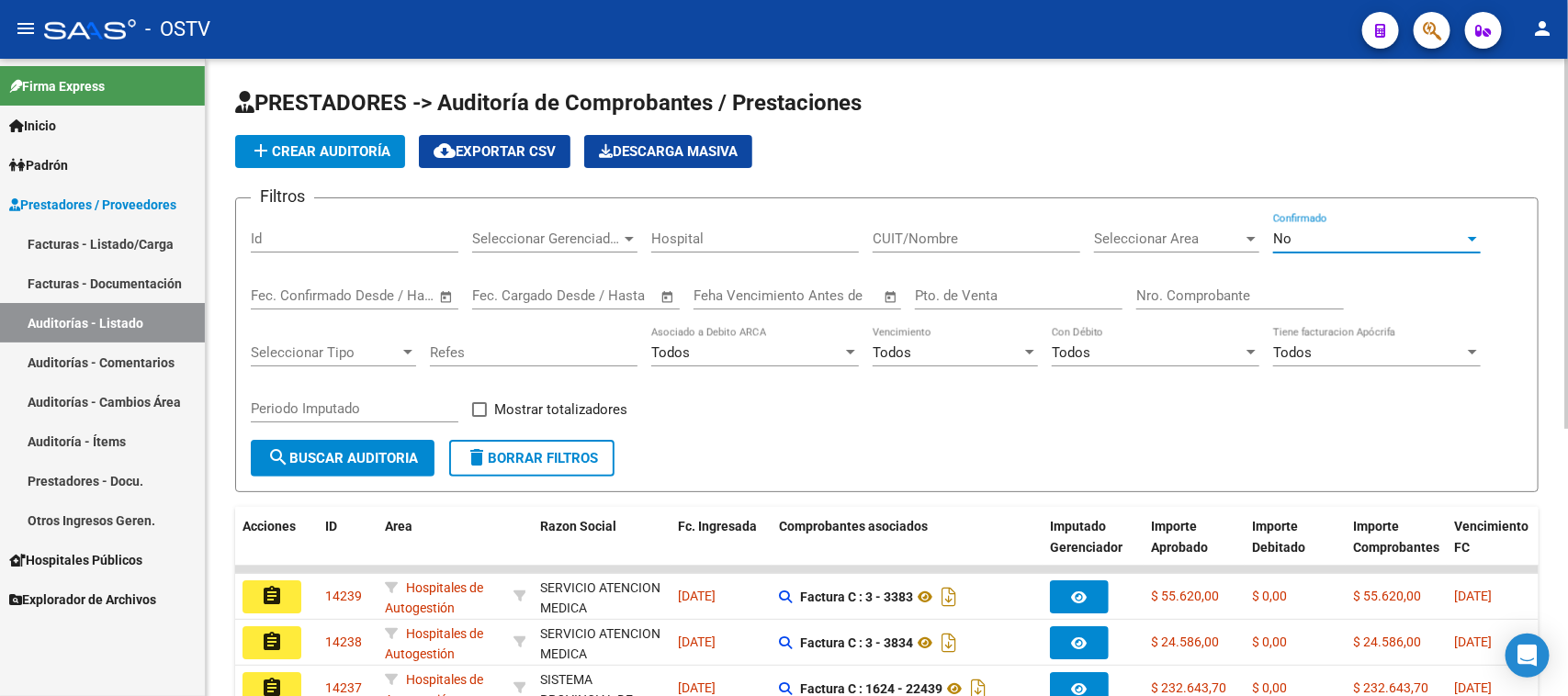
click at [1284, 236] on span "No" at bounding box center [1282, 238] width 18 height 16
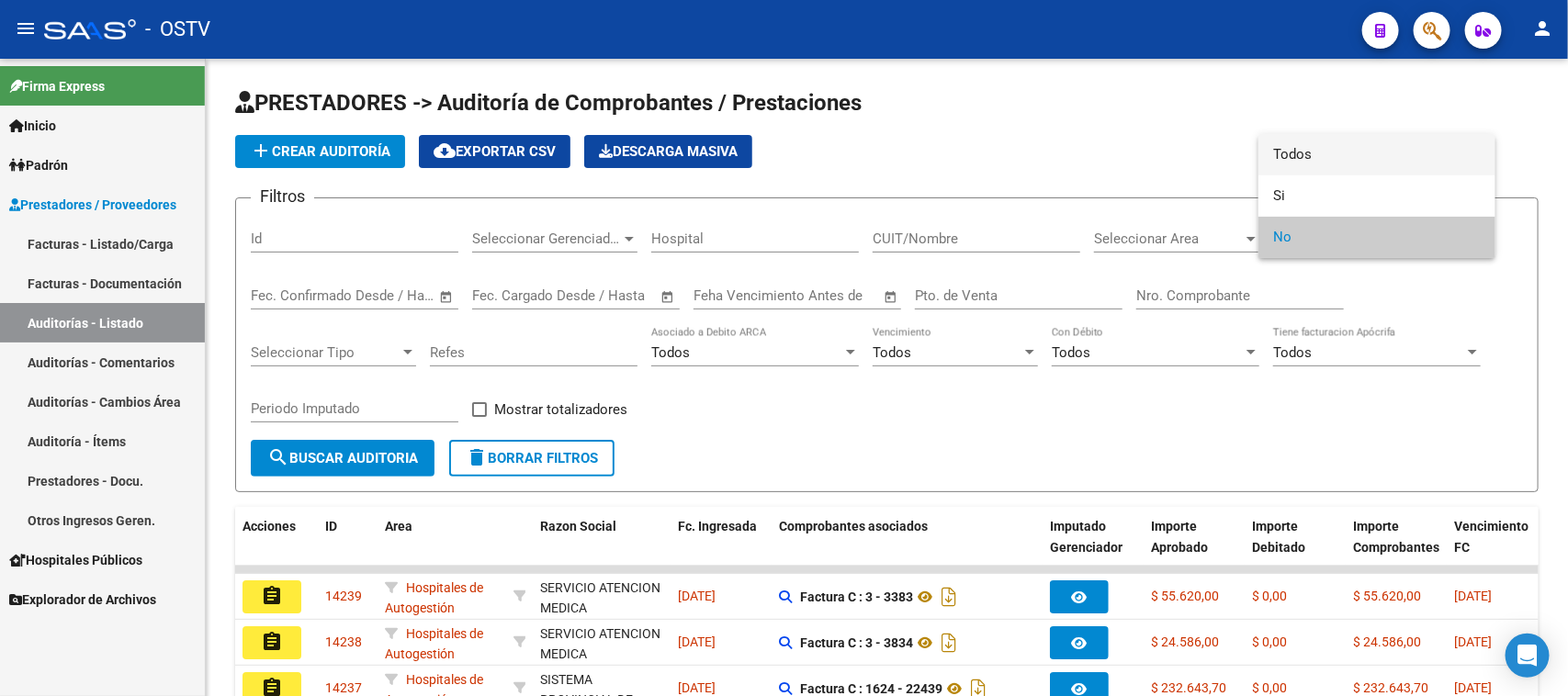
click at [1284, 150] on span "Todos" at bounding box center [1377, 155] width 207 height 41
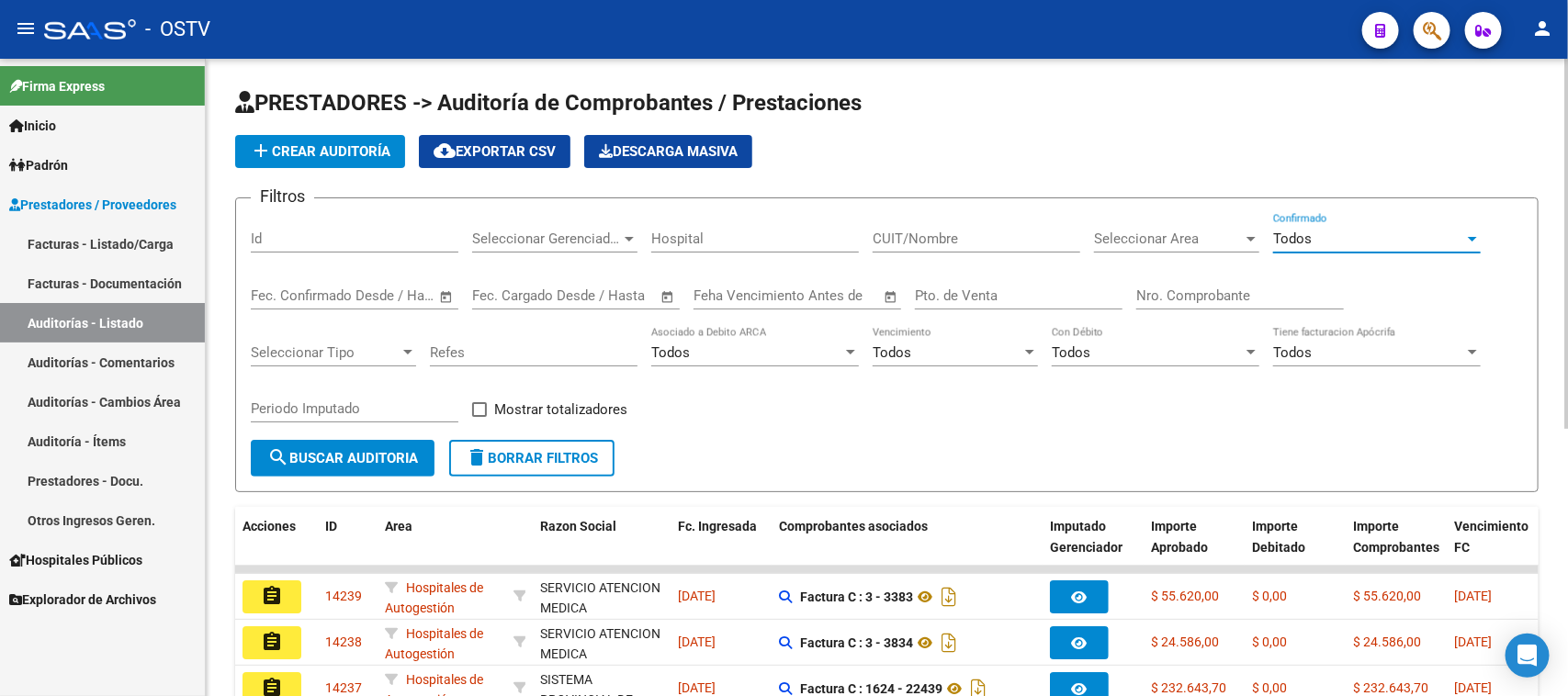
click at [953, 287] on input "Pto. de Venta" at bounding box center [1019, 295] width 207 height 16
type input "1"
click at [1172, 287] on input "Nro. Comprobante" at bounding box center [1240, 295] width 207 height 16
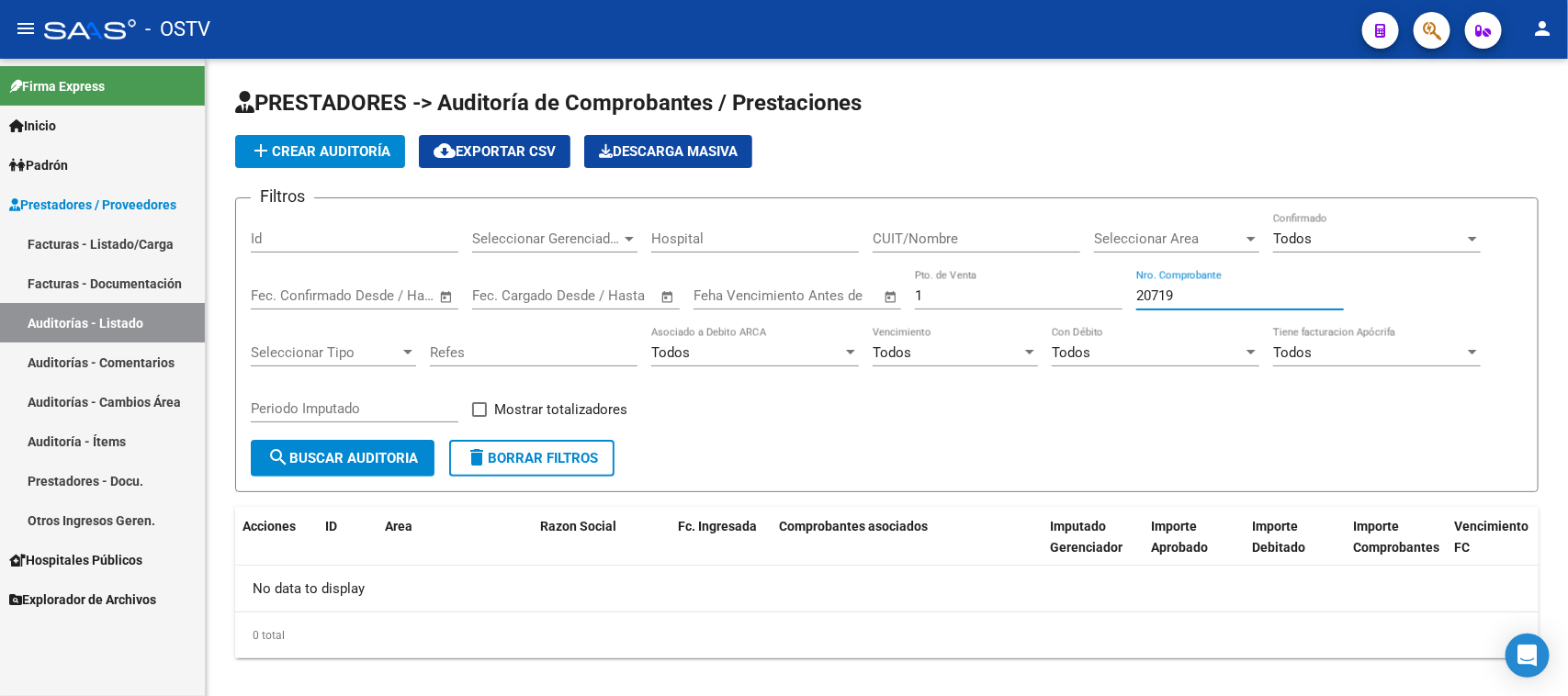
type input "20719"
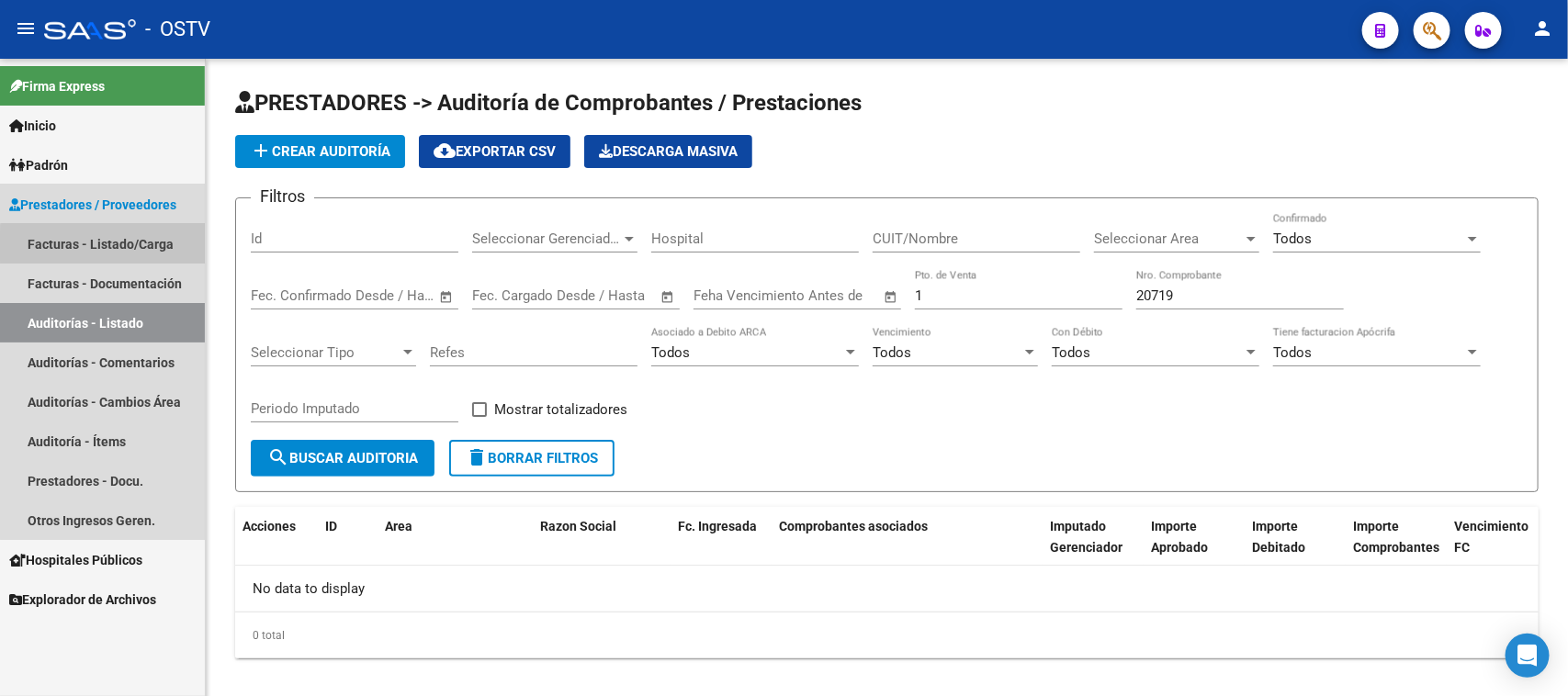
click at [130, 246] on link "Facturas - Listado/Carga" at bounding box center [102, 243] width 205 height 39
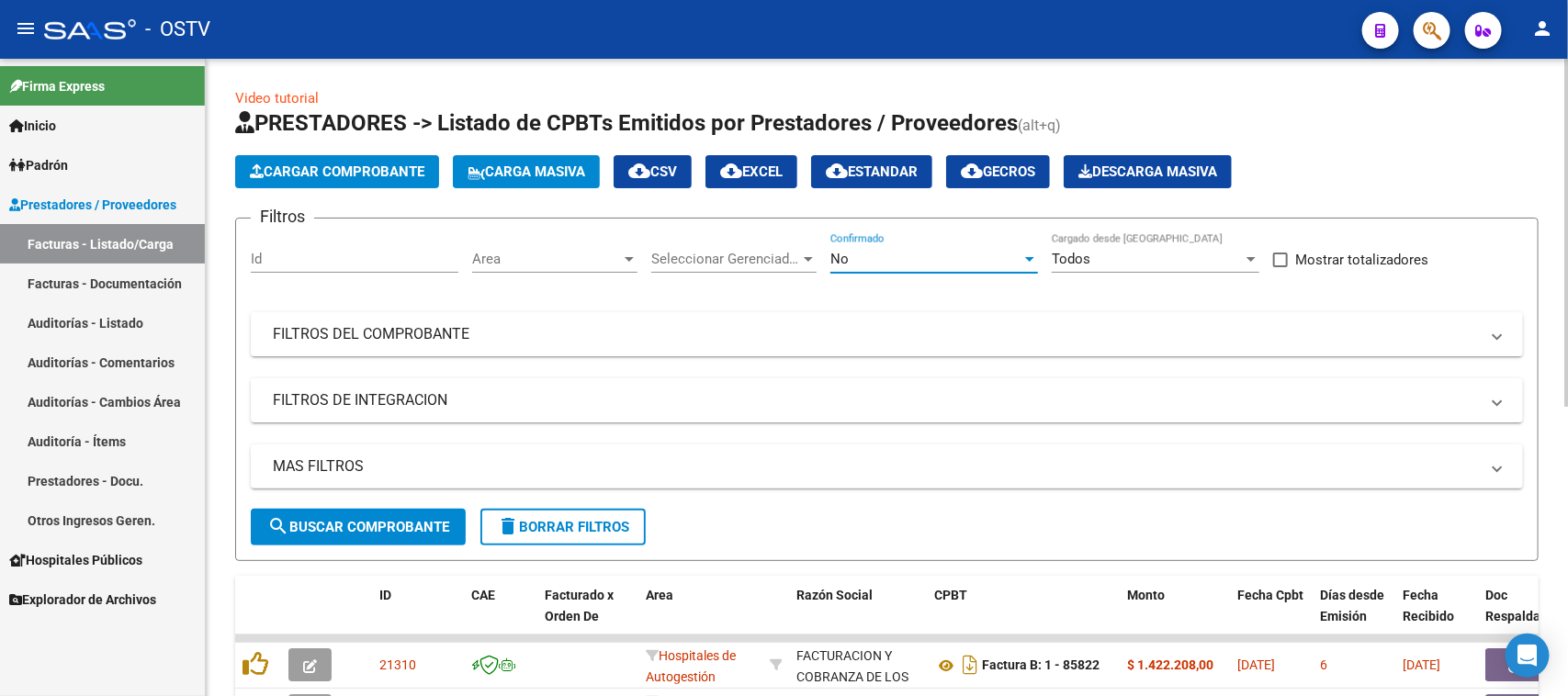
click at [964, 263] on div "No" at bounding box center [926, 258] width 191 height 16
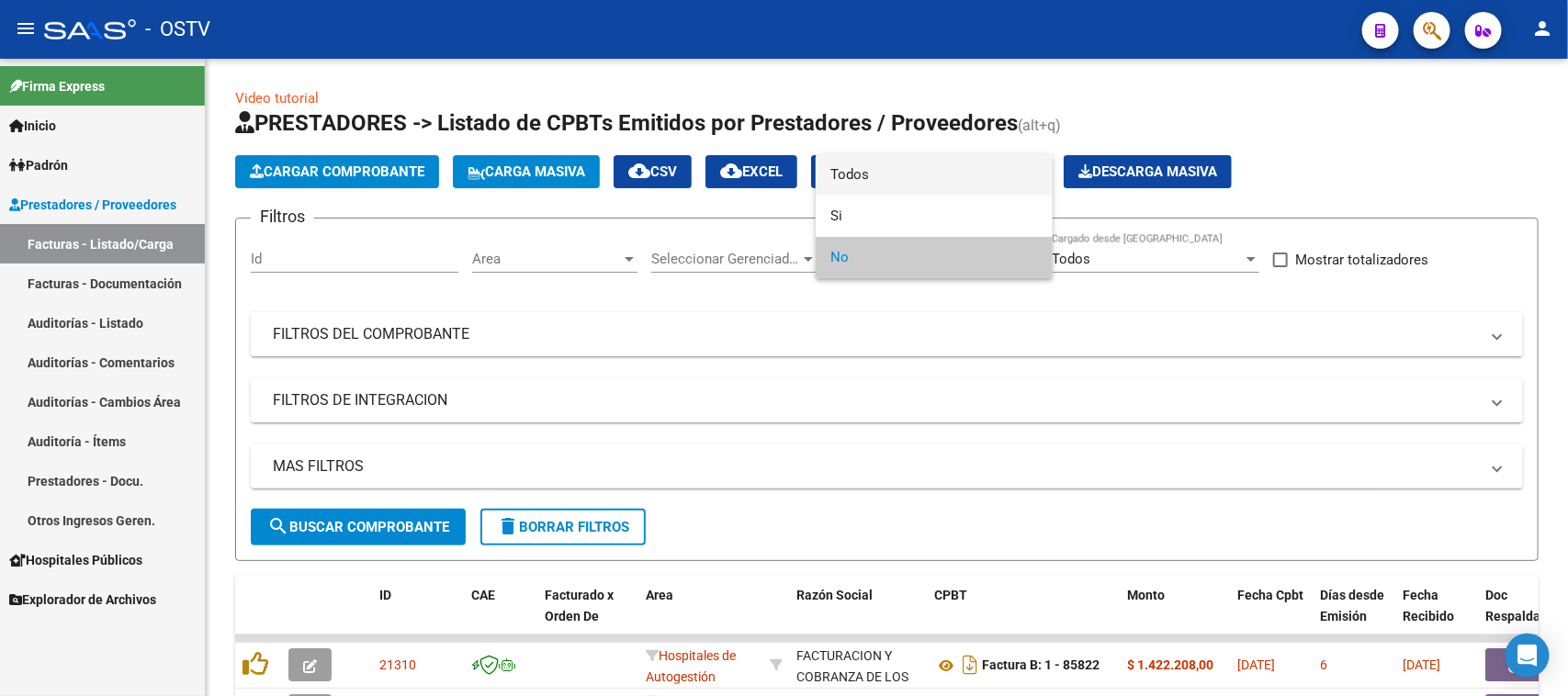
click at [930, 172] on span "Todos" at bounding box center [934, 175] width 207 height 41
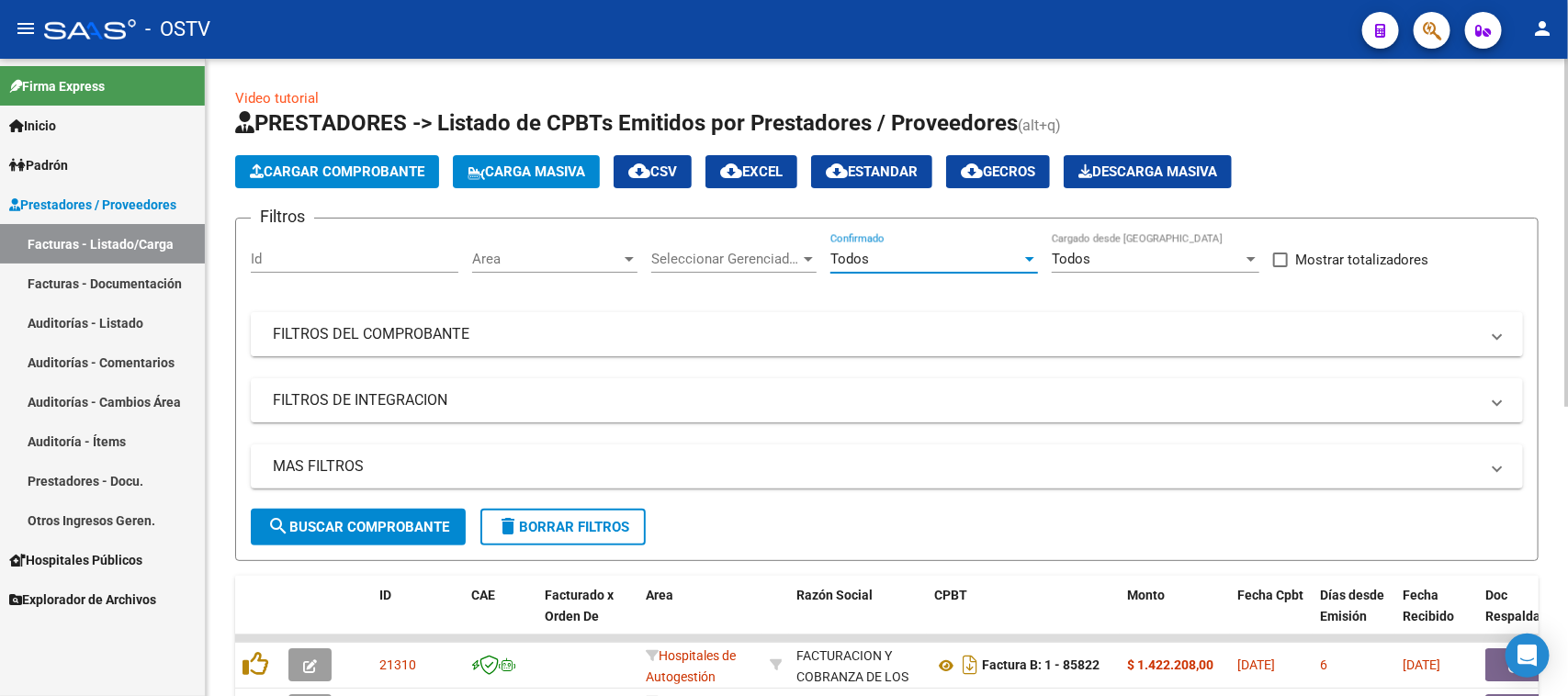
click at [631, 340] on mat-panel-title "FILTROS DEL COMPROBANTE" at bounding box center [876, 334] width 1206 height 20
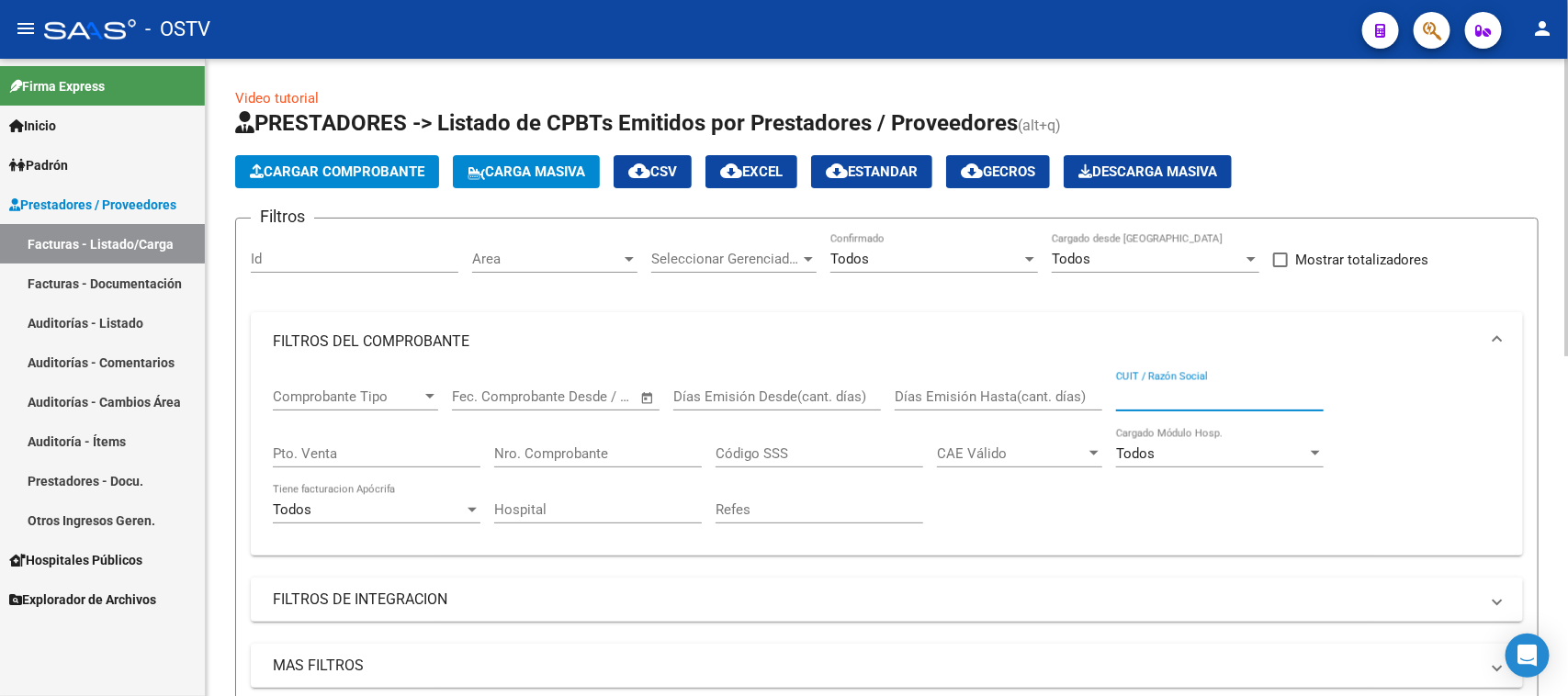
click at [1254, 389] on input "CUIT / Razón Social" at bounding box center [1219, 396] width 207 height 16
click at [1159, 389] on input "CUIT / Razón Social" at bounding box center [1219, 396] width 207 height 16
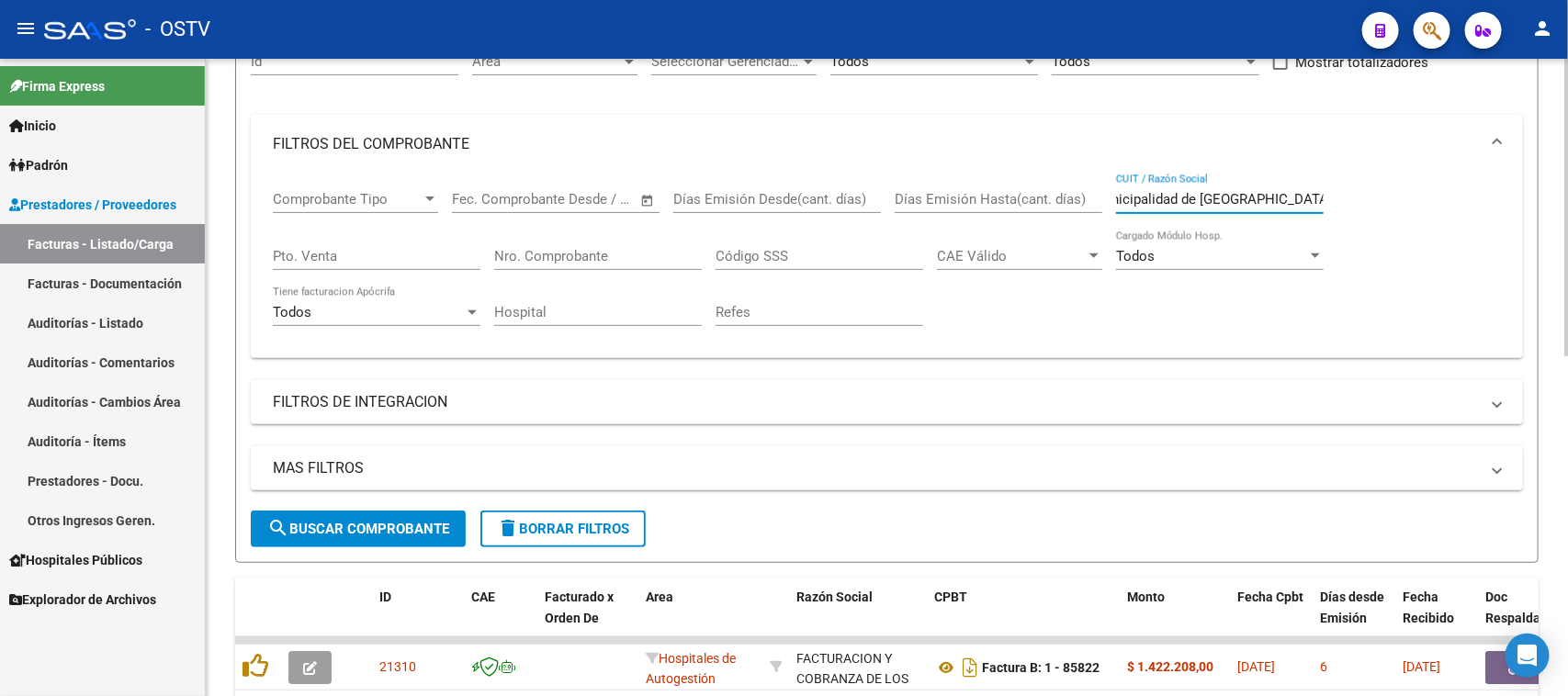
scroll to position [229, 0]
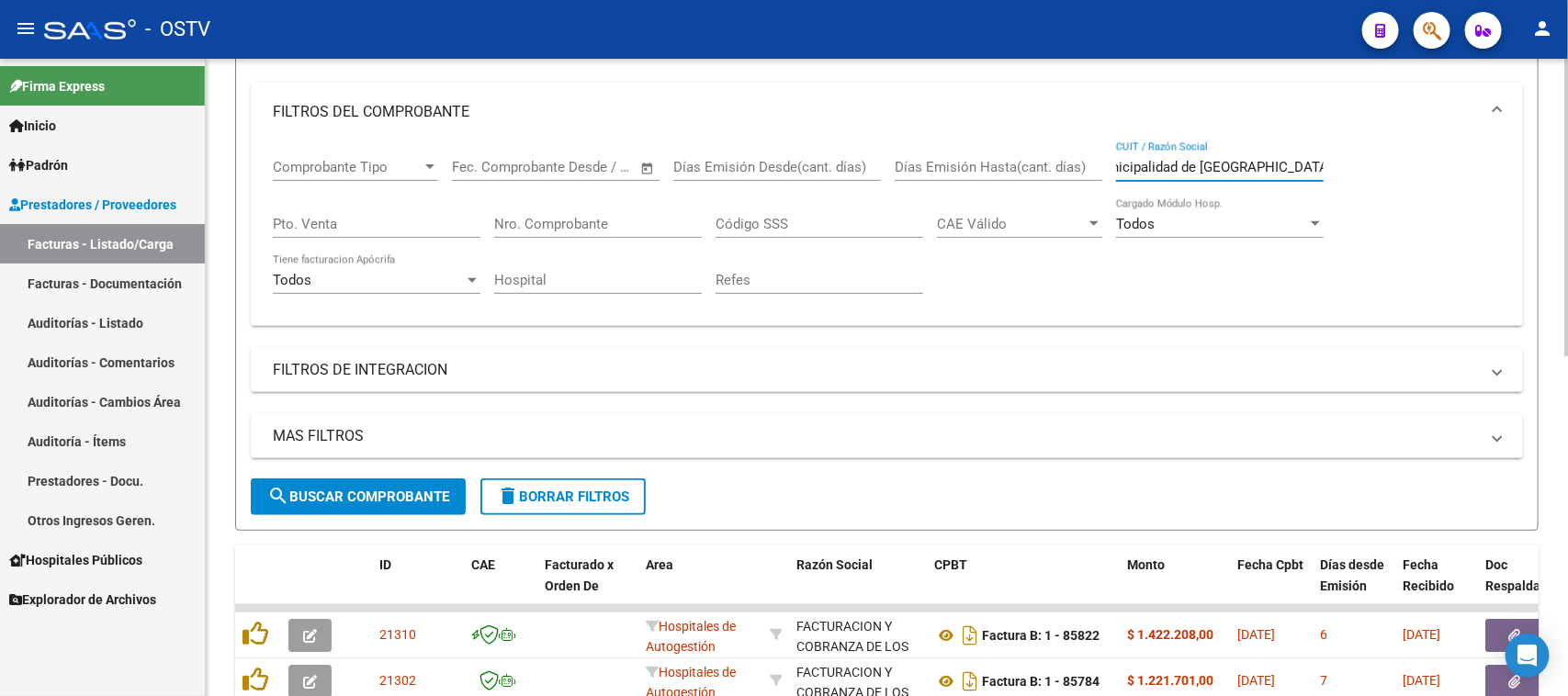
type input "municipalidad de [GEOGRAPHIC_DATA]"
click at [369, 494] on span "search Buscar Comprobante" at bounding box center [357, 496] width 181 height 16
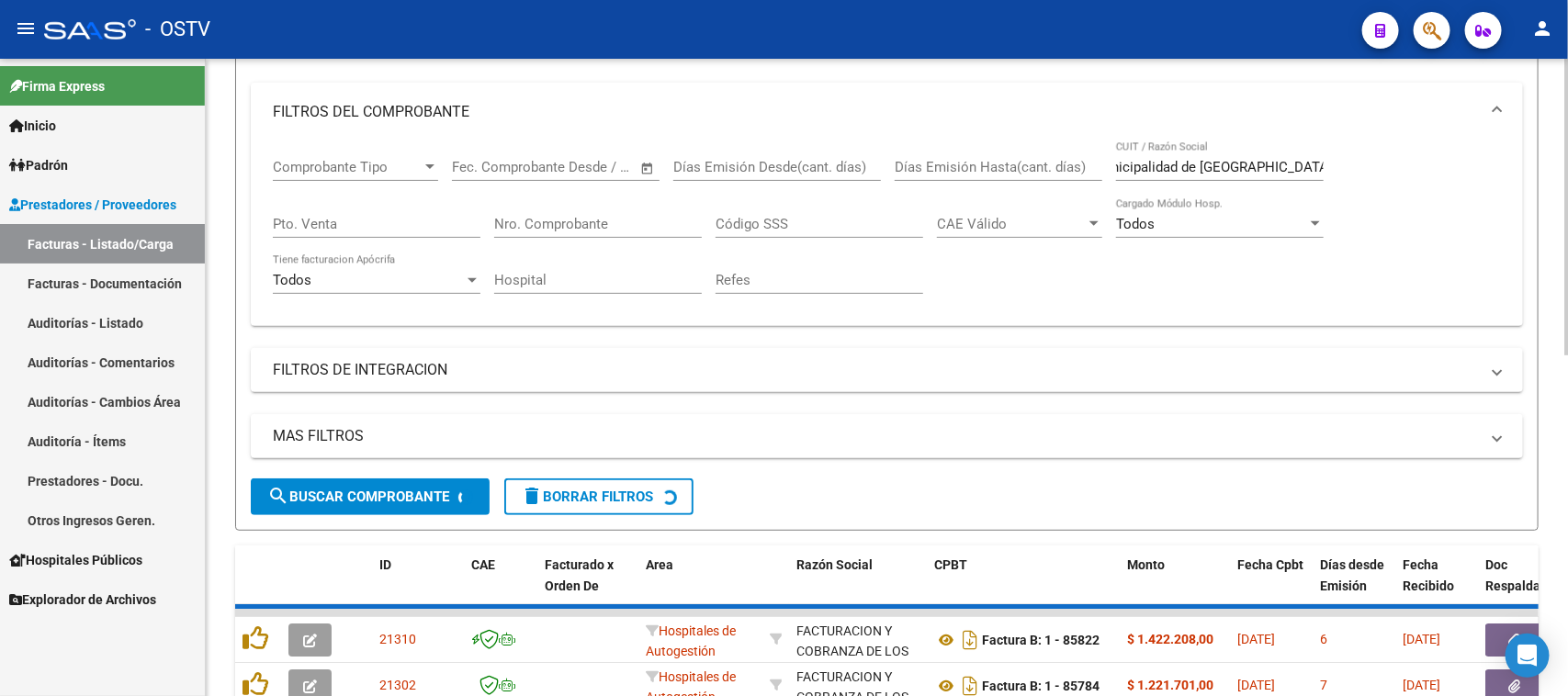
scroll to position [0, 0]
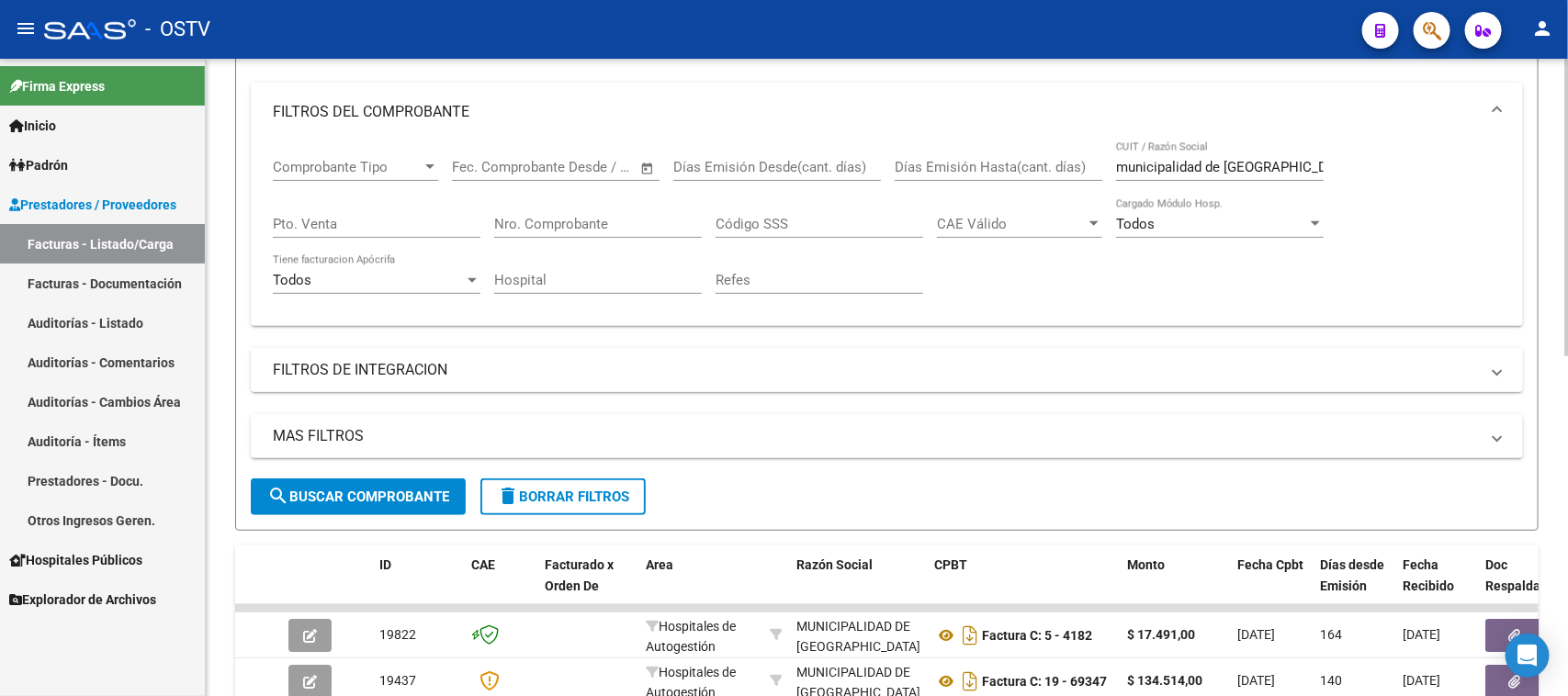
click at [402, 381] on mat-expansion-panel-header "FILTROS DE INTEGRACION" at bounding box center [886, 370] width 1272 height 44
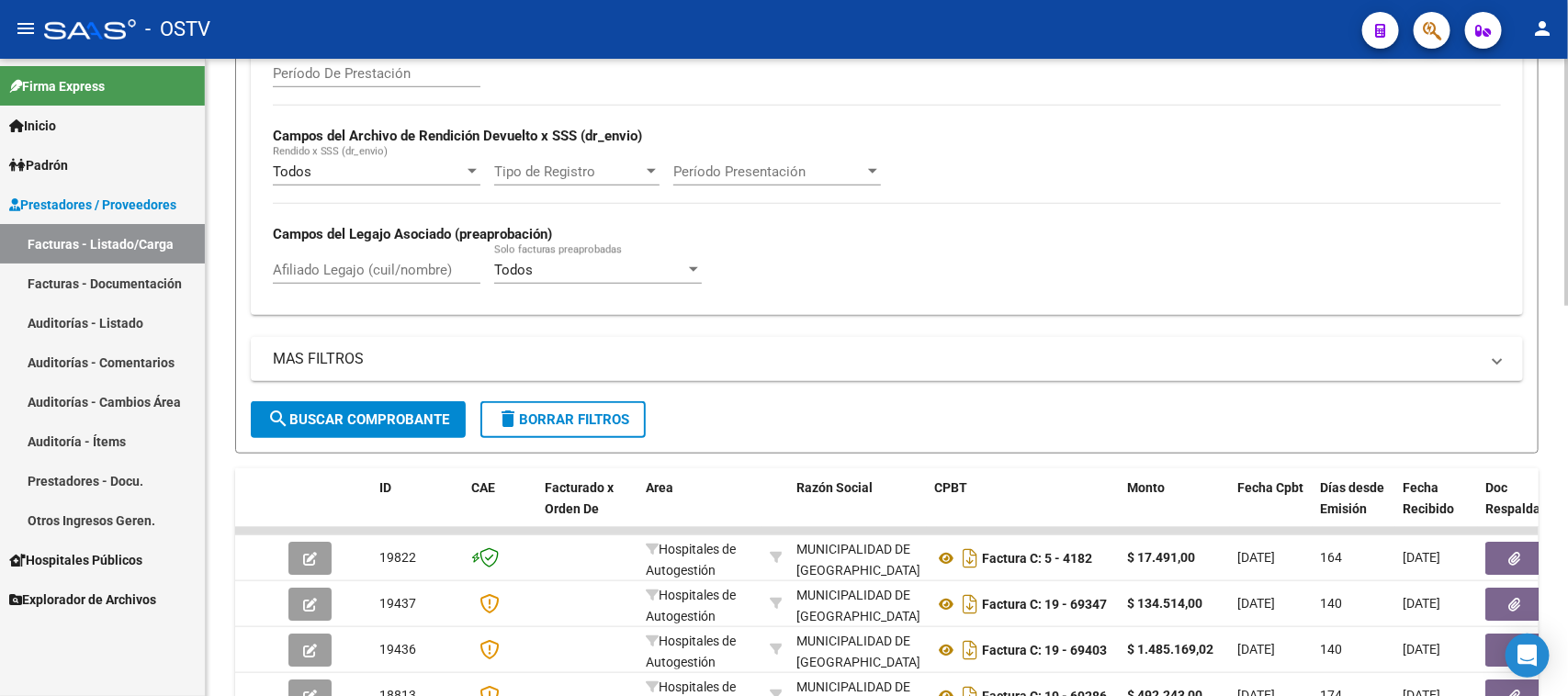
scroll to position [688, 0]
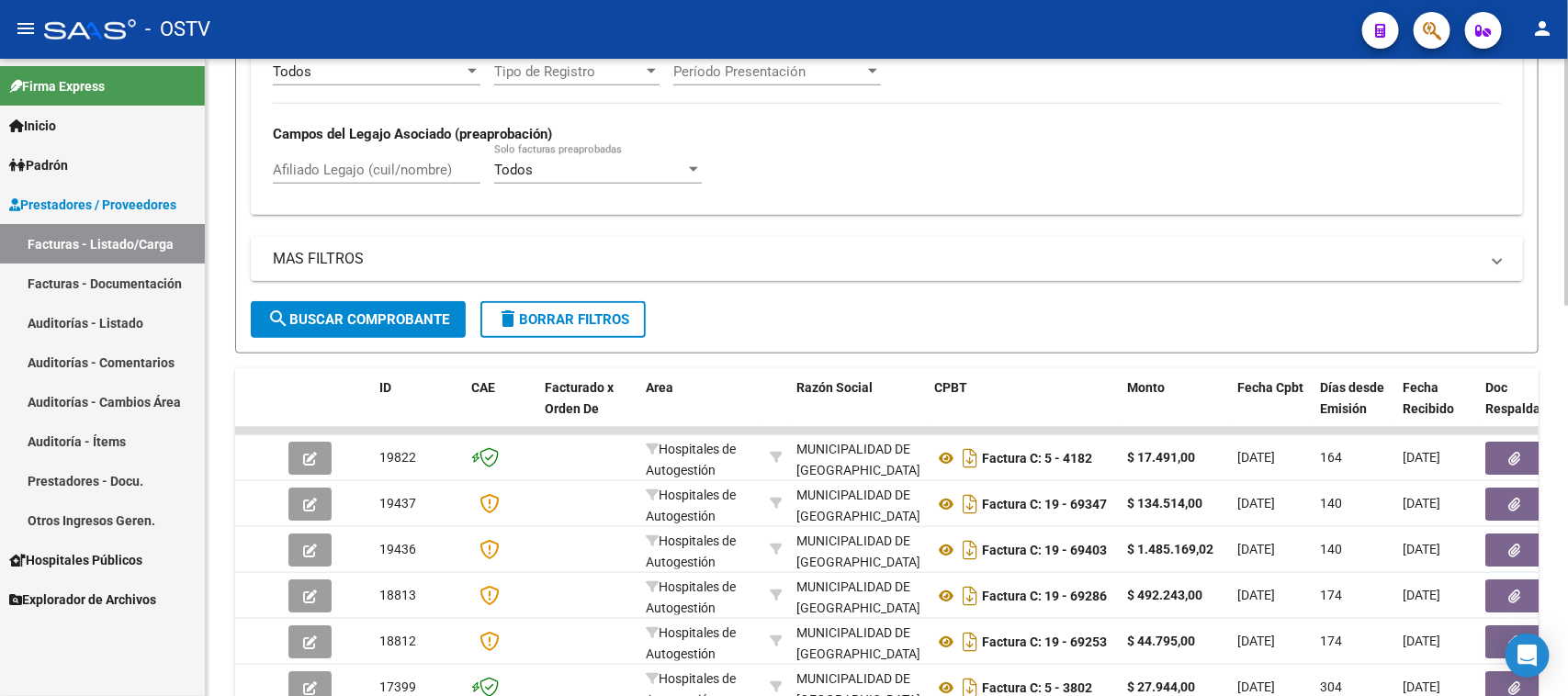
click at [315, 249] on mat-panel-title "MAS FILTROS" at bounding box center [876, 258] width 1206 height 20
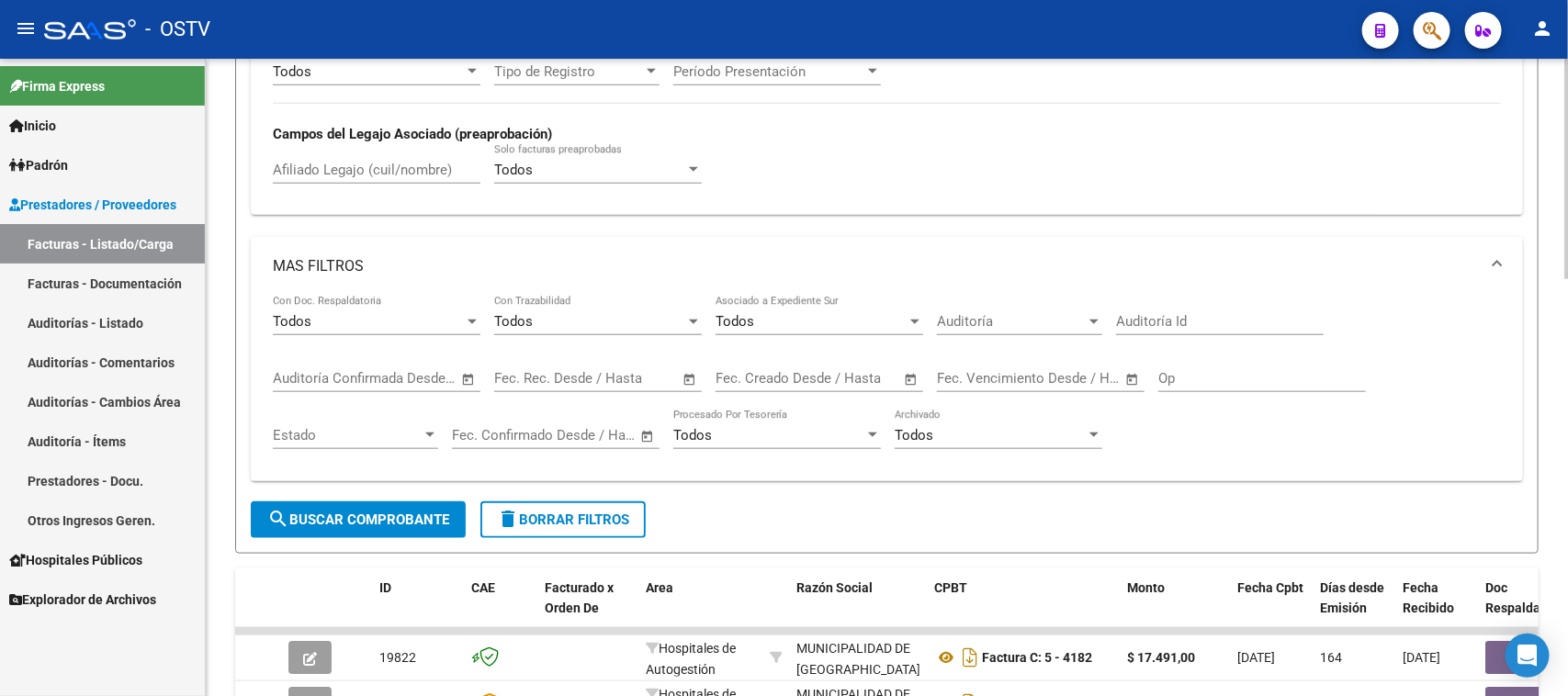
click at [972, 320] on span "Auditoría" at bounding box center [1011, 321] width 149 height 16
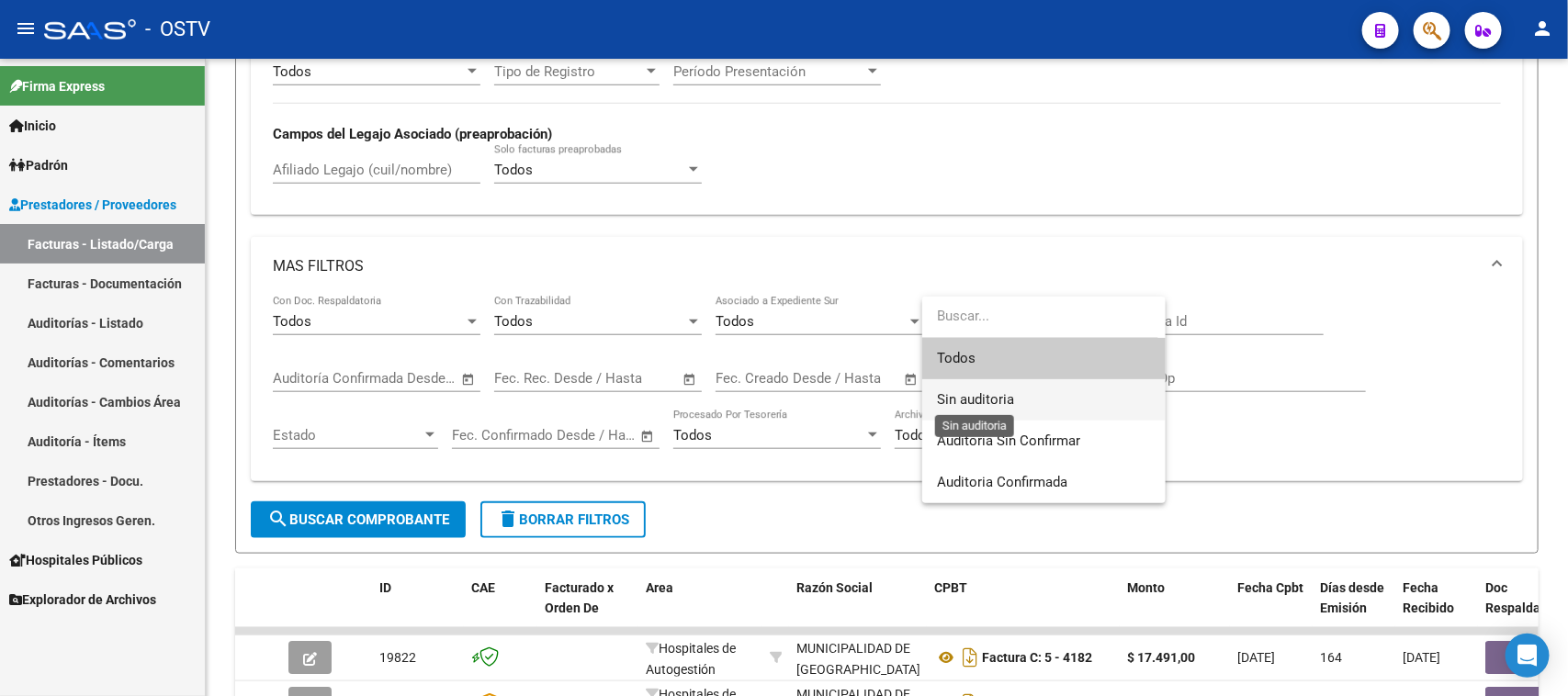
click at [975, 395] on span "Sin auditoria" at bounding box center [976, 398] width 77 height 16
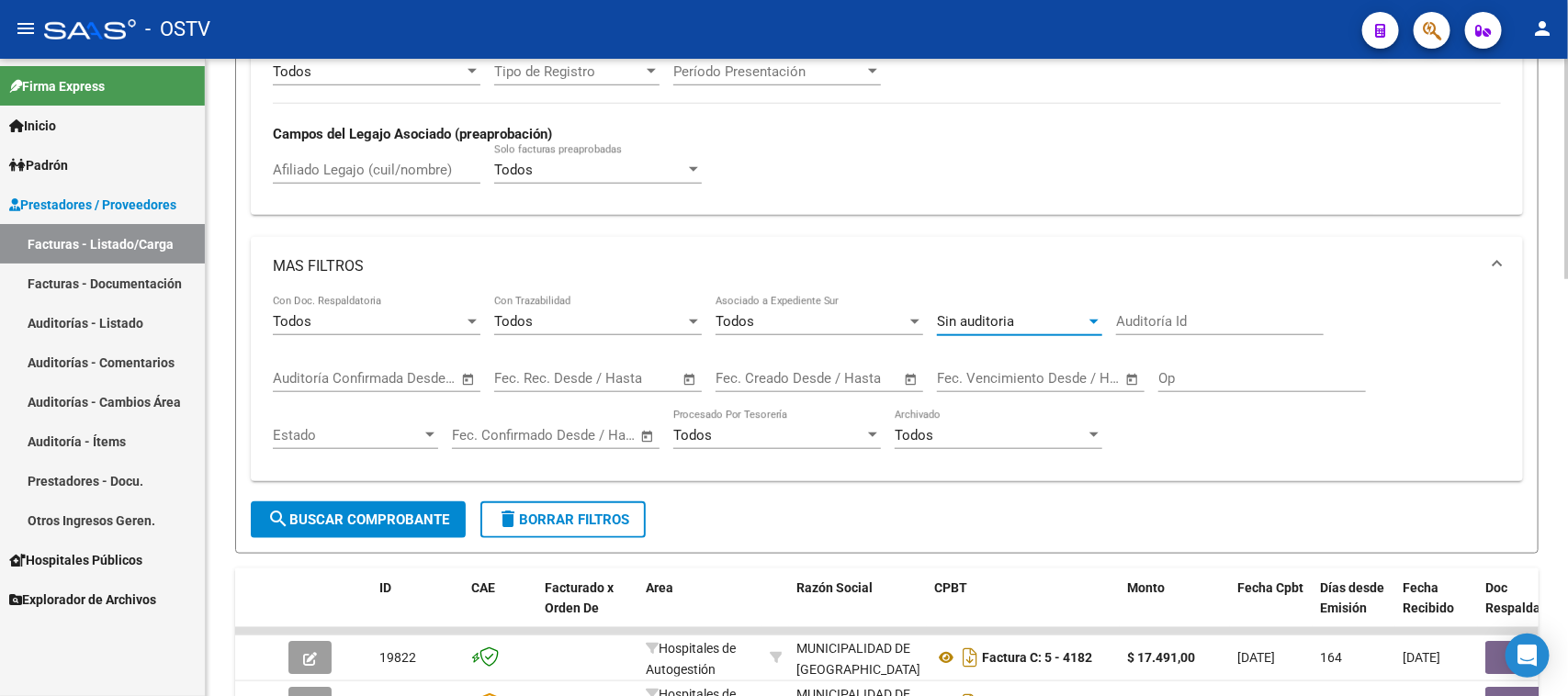
click at [342, 512] on span "search Buscar Comprobante" at bounding box center [357, 519] width 181 height 16
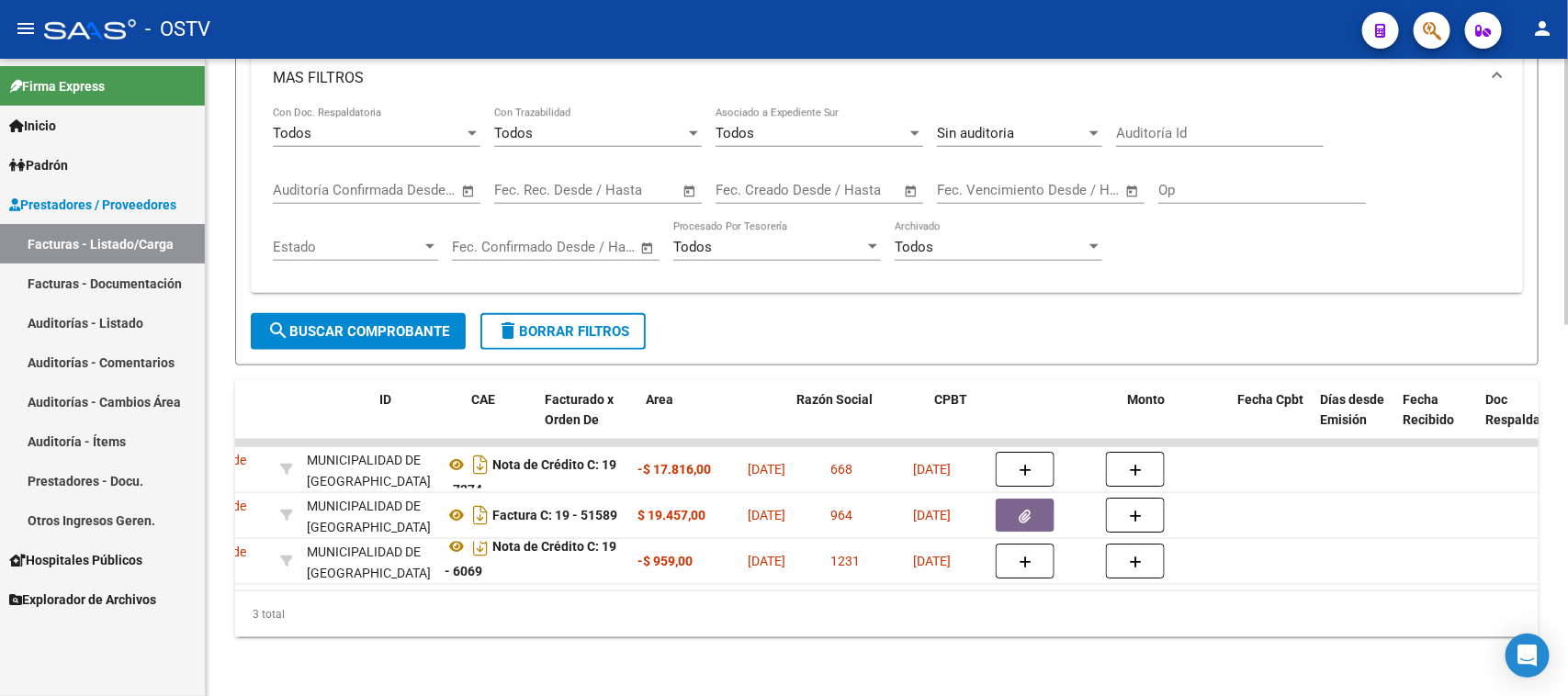
scroll to position [0, 0]
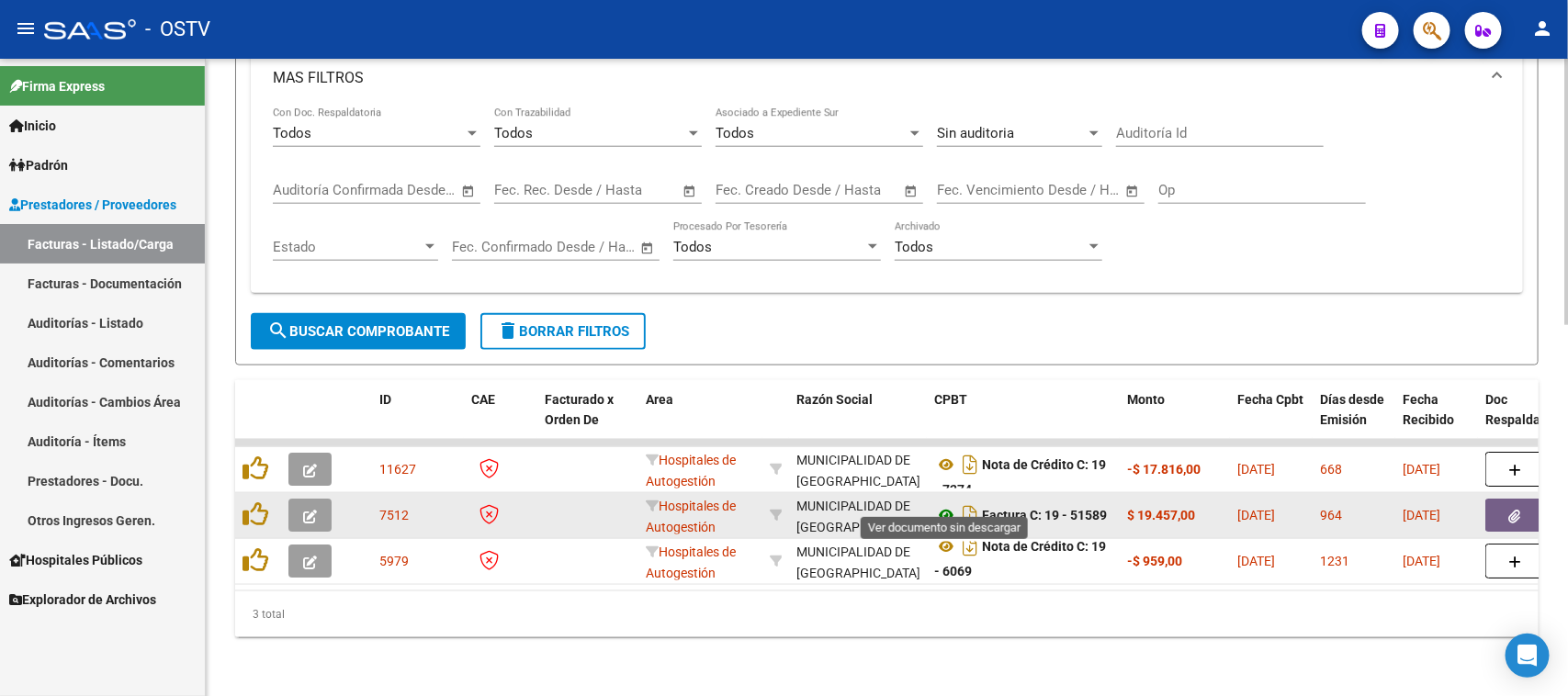
click at [948, 504] on icon at bounding box center [946, 515] width 24 height 22
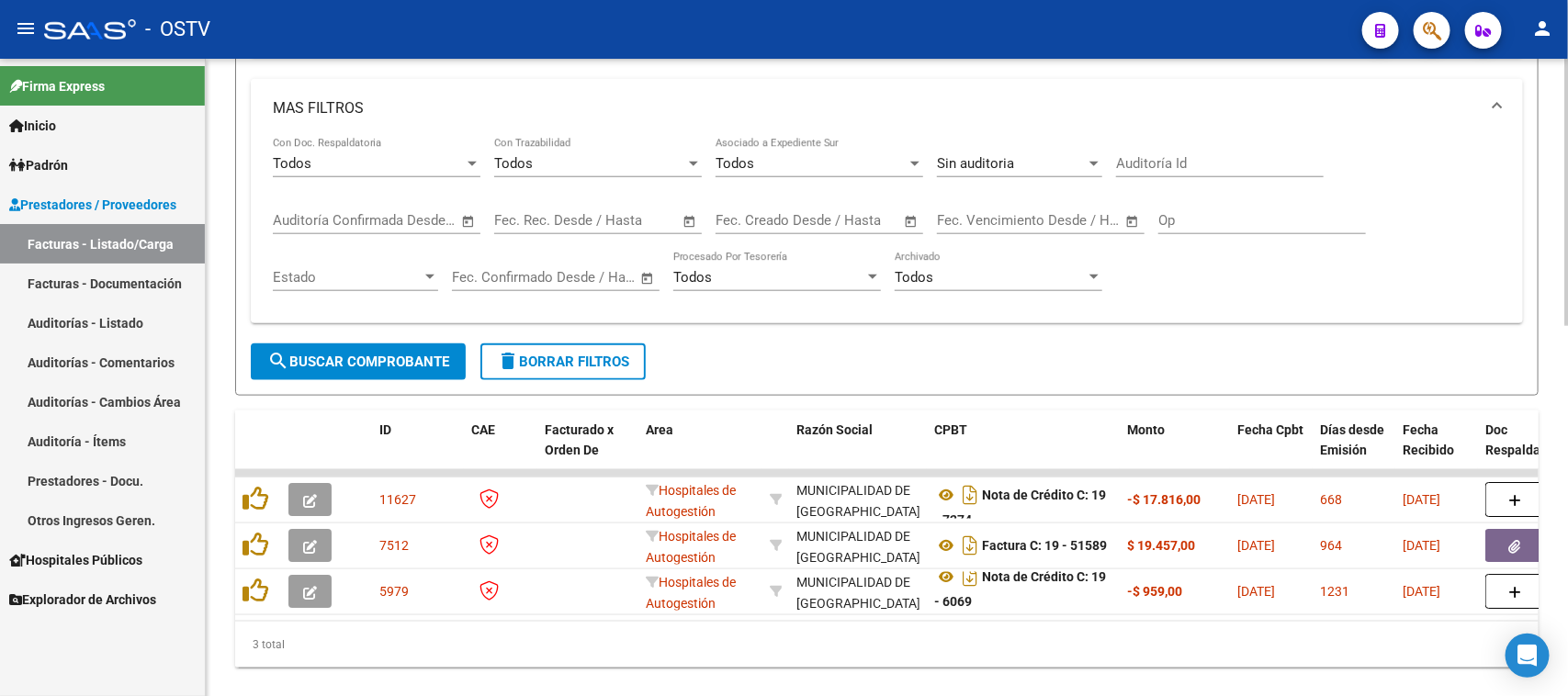
scroll to position [888, 0]
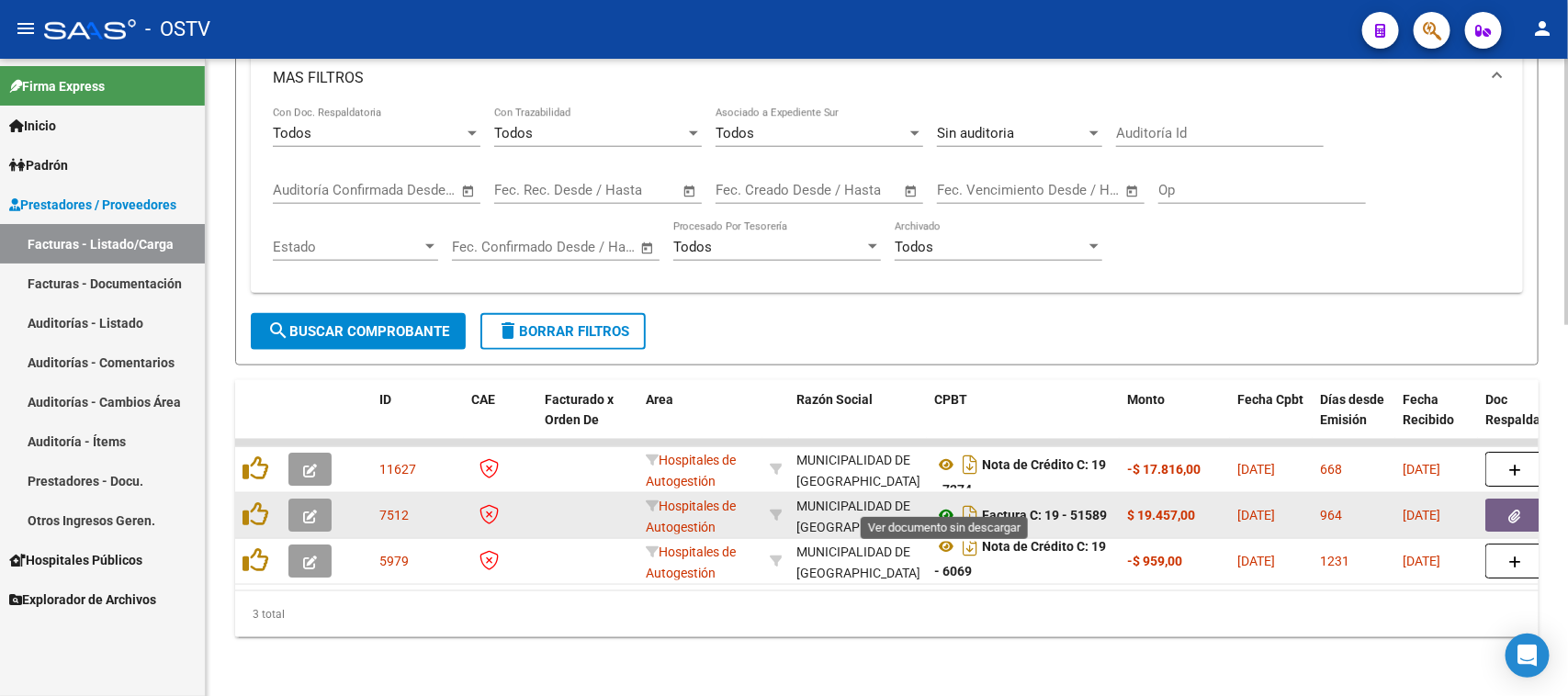
click at [943, 504] on icon at bounding box center [946, 515] width 24 height 22
click at [947, 504] on icon at bounding box center [946, 515] width 24 height 22
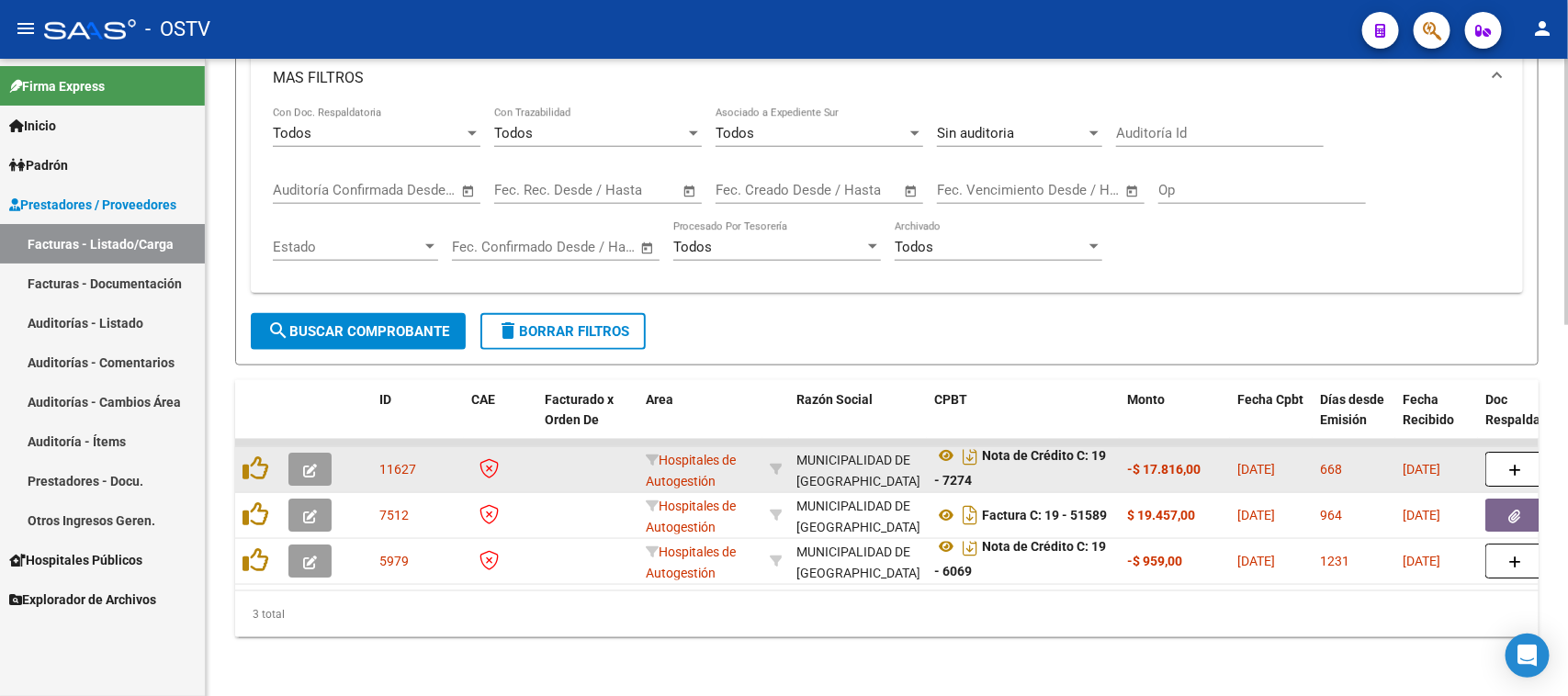
scroll to position [11, 0]
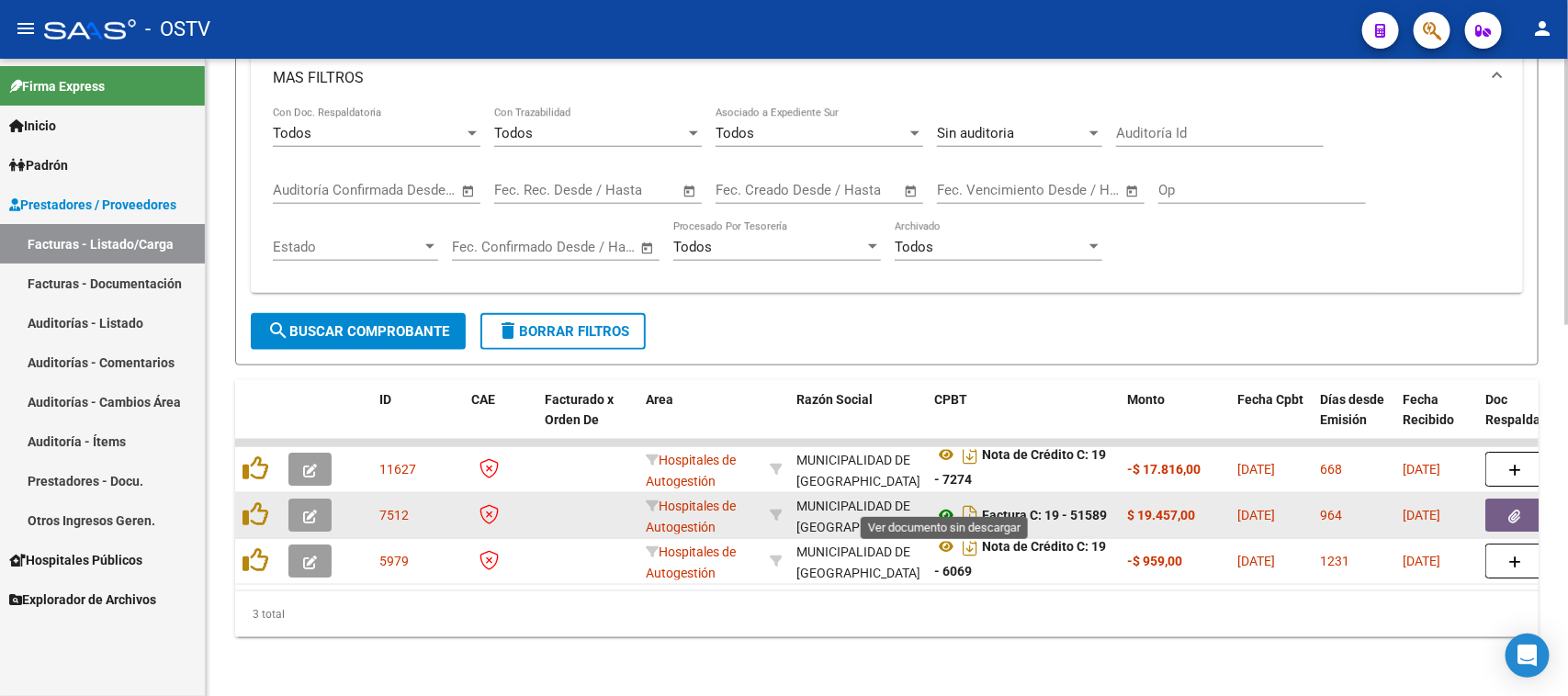
click at [947, 504] on icon at bounding box center [946, 515] width 24 height 22
click at [943, 504] on icon at bounding box center [946, 515] width 24 height 22
